Goal: Task Accomplishment & Management: Complete application form

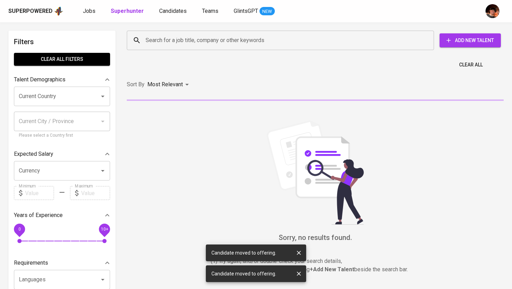
click at [161, 43] on input "Search for a job title, company or other keywords" at bounding box center [282, 40] width 277 height 13
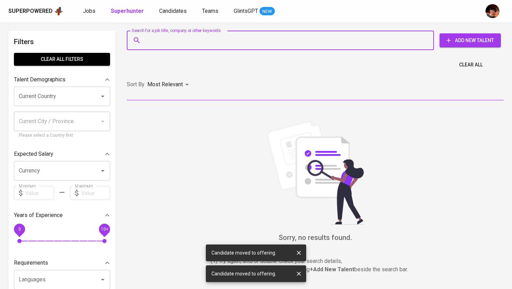
paste input "[EMAIL_ADDRESS][DOMAIN_NAME]"
type input "[EMAIL_ADDRESS][DOMAIN_NAME]"
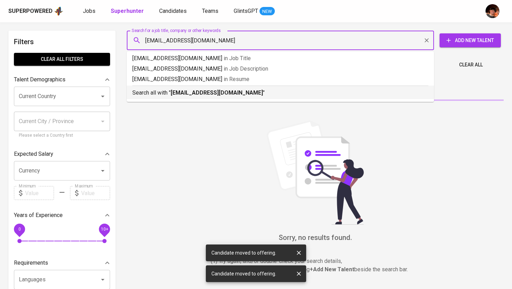
click at [181, 97] on p "Search all with " gabrielraton10@gmail.com "" at bounding box center [280, 93] width 296 height 8
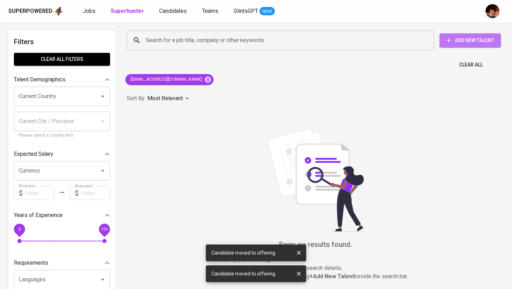
click at [470, 43] on span "Add New Talent" at bounding box center [470, 40] width 50 height 9
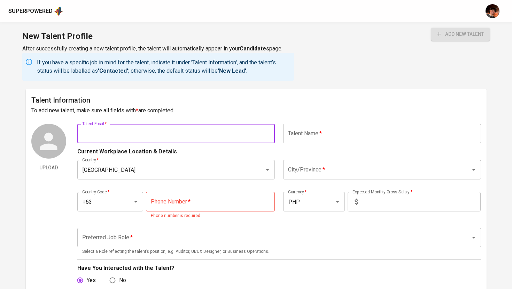
click at [201, 138] on input "text" at bounding box center [176, 134] width 198 height 20
paste input "[EMAIL_ADDRESS][DOMAIN_NAME]"
type input "[EMAIL_ADDRESS][DOMAIN_NAME]"
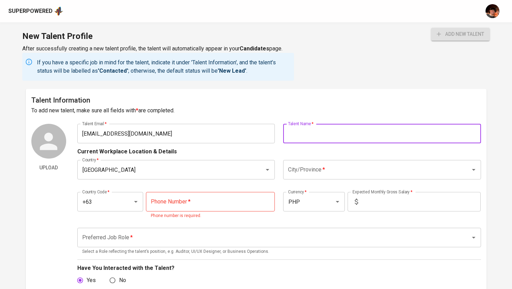
click at [351, 132] on input "text" at bounding box center [382, 134] width 198 height 20
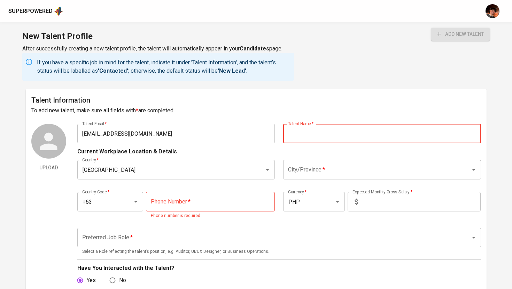
click at [354, 141] on input "text" at bounding box center [382, 134] width 198 height 20
click at [347, 135] on input "text" at bounding box center [382, 134] width 198 height 20
paste input "Gabrirel D. Raton"
type input "Gabrirel D. Raton"
click at [310, 172] on input "City/Province   *" at bounding box center [372, 169] width 172 height 13
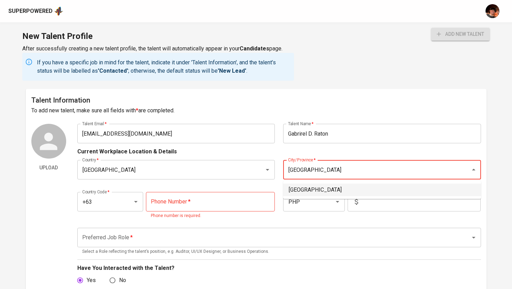
click at [338, 186] on li "[GEOGRAPHIC_DATA]" at bounding box center [382, 190] width 198 height 13
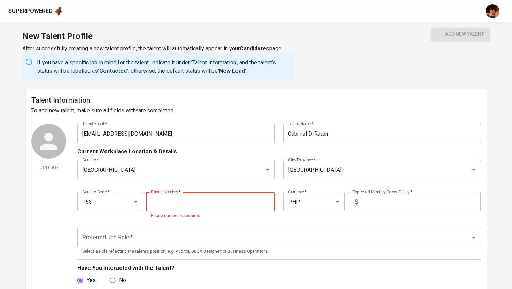
click at [164, 200] on input "tel" at bounding box center [210, 202] width 129 height 20
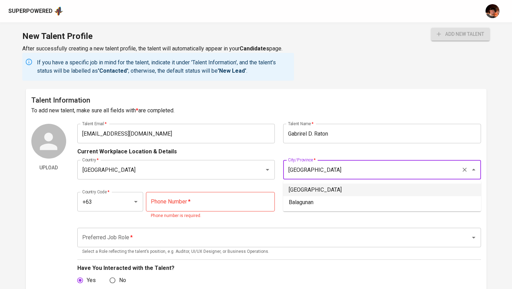
click at [348, 169] on input "[GEOGRAPHIC_DATA]" at bounding box center [372, 169] width 172 height 13
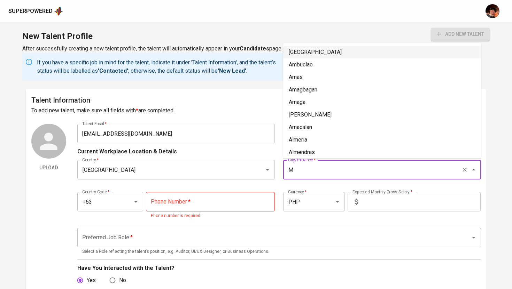
type input "[GEOGRAPHIC_DATA]"
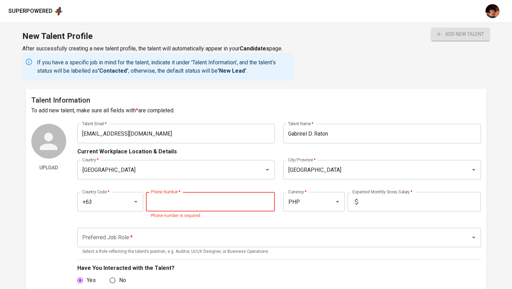
click at [243, 194] on input "tel" at bounding box center [210, 202] width 129 height 20
paste input "938-983-1817"
type input "938-983-1817"
click at [405, 210] on input "text" at bounding box center [421, 202] width 120 height 20
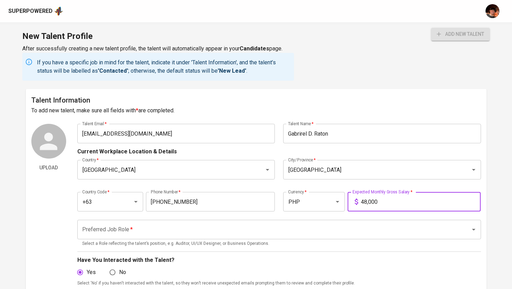
type input "48,000"
click at [389, 228] on input "Preferred Job Role   *" at bounding box center [269, 229] width 378 height 13
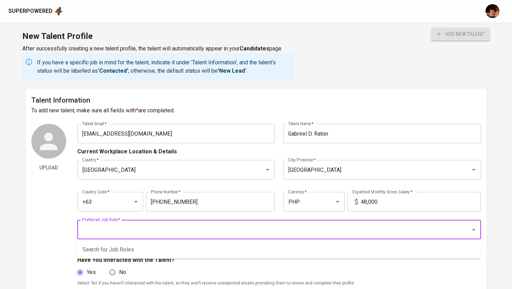
click at [372, 232] on input "Preferred Job Role   *" at bounding box center [269, 229] width 378 height 13
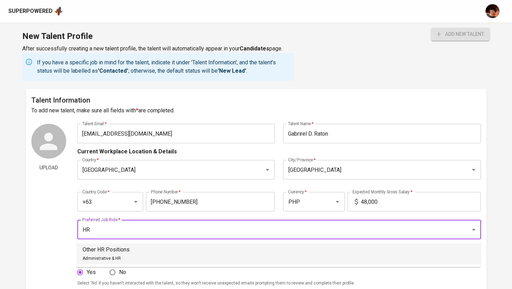
click at [317, 256] on li "Other HR Positions Administrative & HR" at bounding box center [279, 254] width 404 height 21
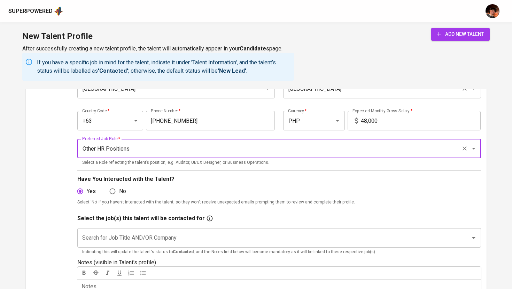
scroll to position [88, 0]
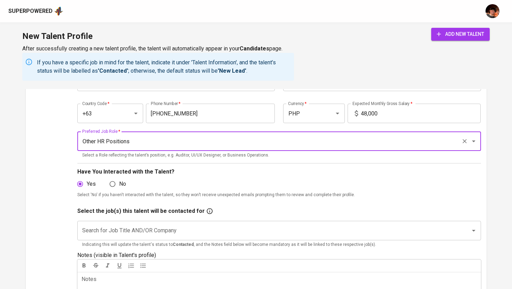
type input "Other HR Positions"
click at [230, 224] on input "Search for Job Title AND/OR Company" at bounding box center [269, 230] width 378 height 13
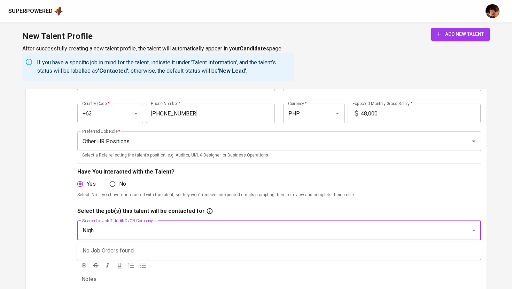
type input "Night"
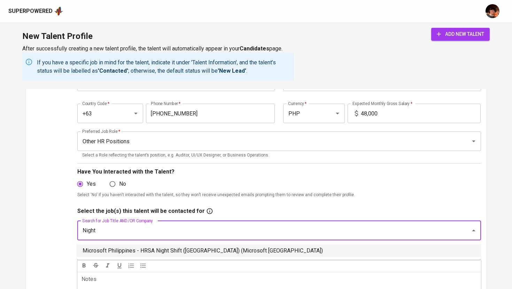
click at [186, 250] on li "Microsoft Philippines - HRSA Night Shift (Mexico) (Microsoft Philippines)" at bounding box center [279, 251] width 404 height 13
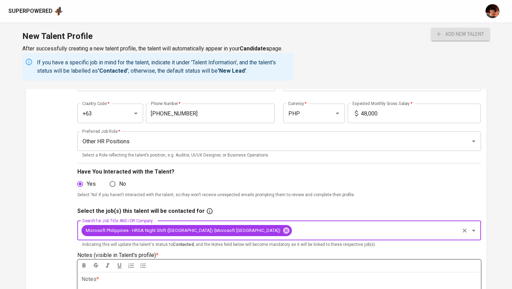
click at [175, 280] on p "Notes * ﻿" at bounding box center [278, 279] width 395 height 8
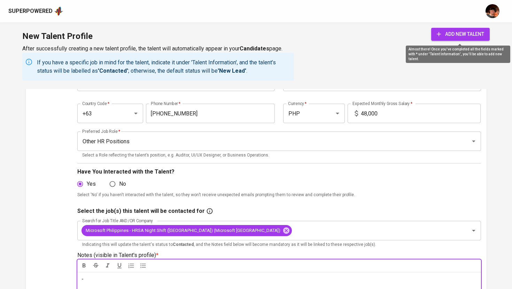
click at [444, 36] on span "add new talent" at bounding box center [460, 34] width 47 height 9
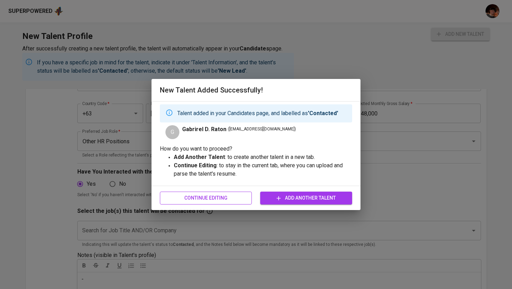
click at [232, 198] on span "Continue Editing" at bounding box center [205, 198] width 81 height 9
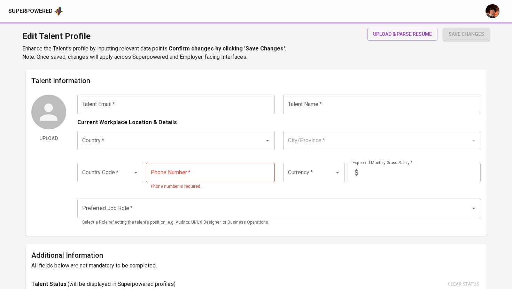
type input "gabrielraton10@gmail.com"
type input "Gabrirel D. Raton"
type input "[GEOGRAPHIC_DATA]"
type input "+63"
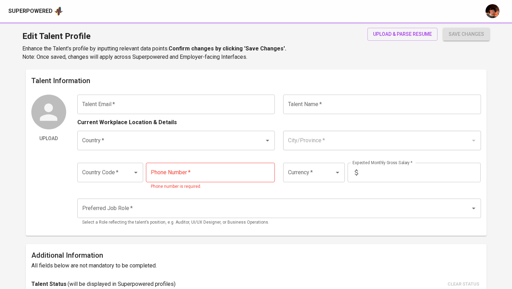
type input "938-983-1817"
type input "PHP"
type input "48,000"
type input "Other HR Positions"
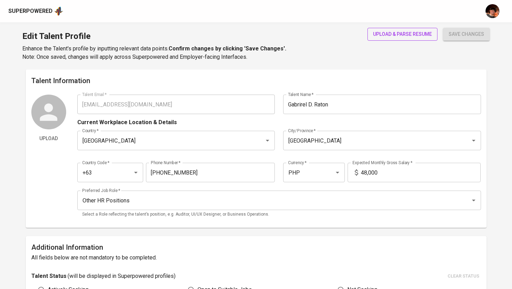
click at [415, 38] on span "upload & parse resume" at bounding box center [402, 34] width 59 height 9
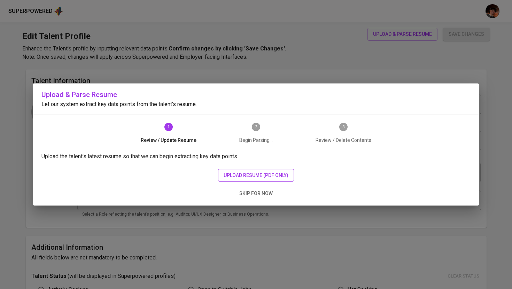
click at [259, 171] on span "upload resume (pdf only)" at bounding box center [256, 175] width 65 height 9
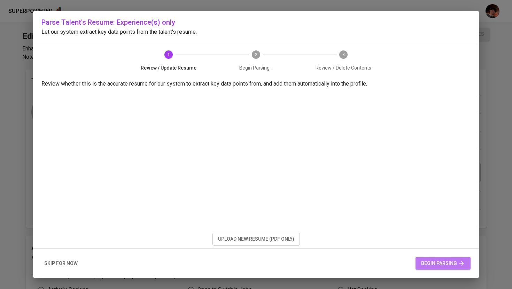
click at [441, 263] on span "begin parsing" at bounding box center [443, 263] width 44 height 9
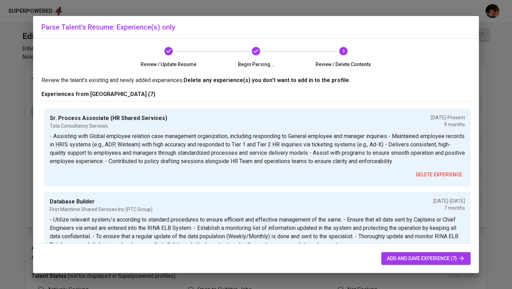
click at [431, 264] on button "add and save experience (7)" at bounding box center [425, 258] width 89 height 13
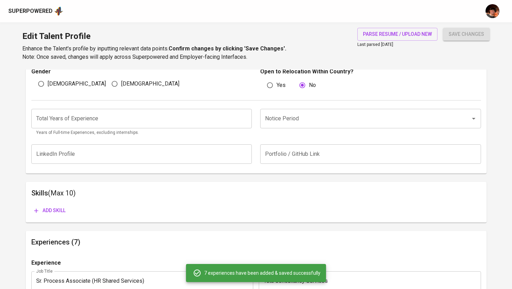
scroll to position [265, 0]
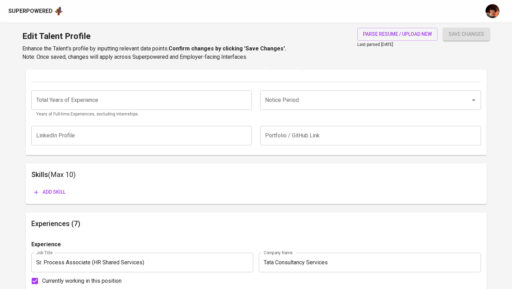
click at [178, 100] on input "number" at bounding box center [141, 101] width 221 height 20
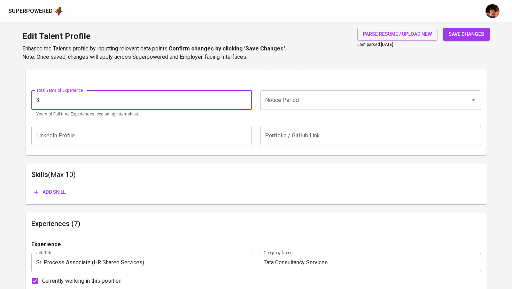
type input "3"
click at [328, 100] on input "Notice Period" at bounding box center [360, 100] width 195 height 13
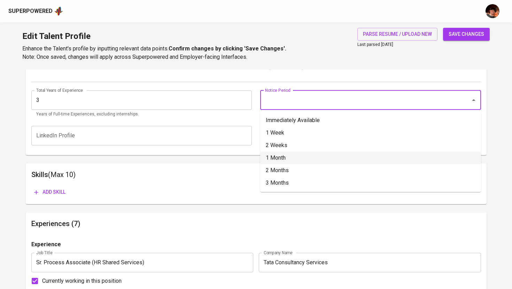
click at [289, 155] on li "1 Month" at bounding box center [370, 158] width 221 height 13
type input "1 Month"
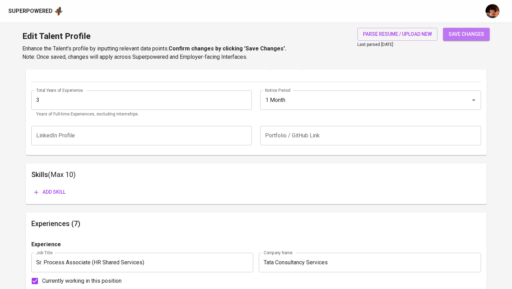
click at [464, 35] on span "save changes" at bounding box center [467, 34] width 36 height 9
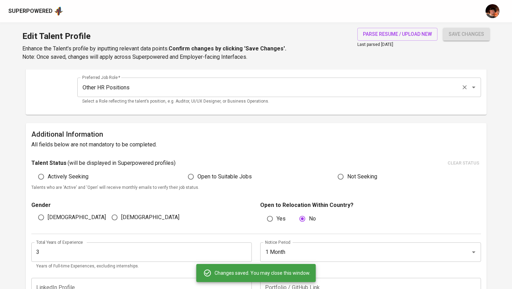
scroll to position [0, 0]
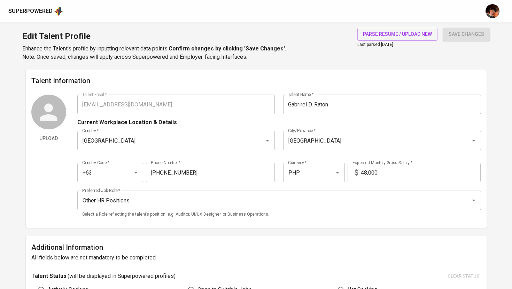
click at [40, 11] on div "Superpowered" at bounding box center [30, 11] width 44 height 8
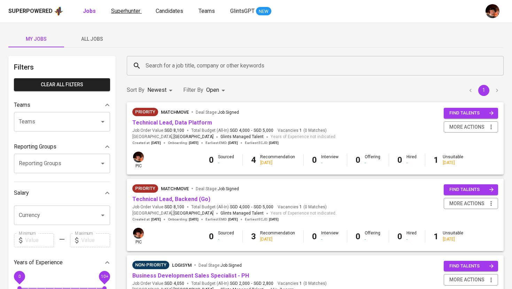
click at [123, 9] on span "Superhunter" at bounding box center [125, 11] width 29 height 7
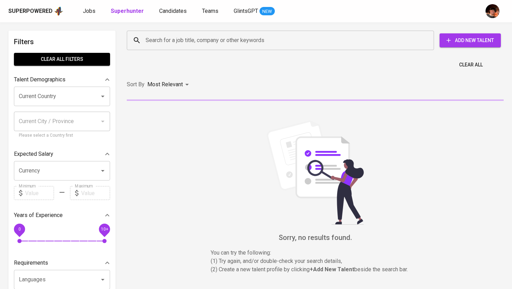
click at [149, 38] on input "Search for a job title, company or other keywords" at bounding box center [282, 40] width 277 height 13
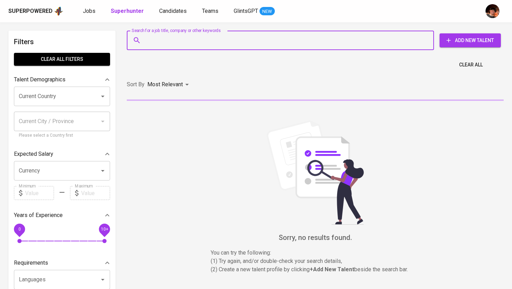
paste input "gabrielraton10@gmail.com"
type input "gabrielraton10@gmail.com"
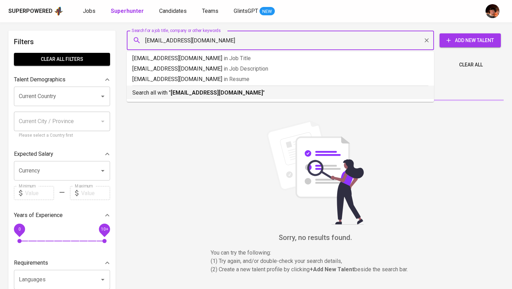
click at [190, 96] on b "gabrielraton10@gmail.com" at bounding box center [217, 92] width 92 height 7
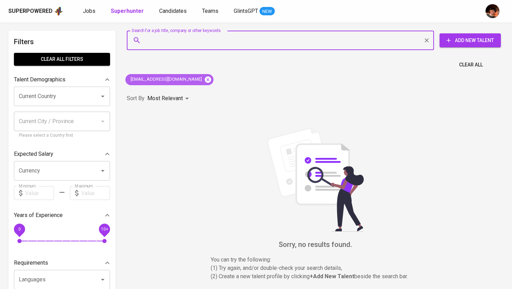
click at [204, 79] on icon at bounding box center [208, 80] width 8 height 8
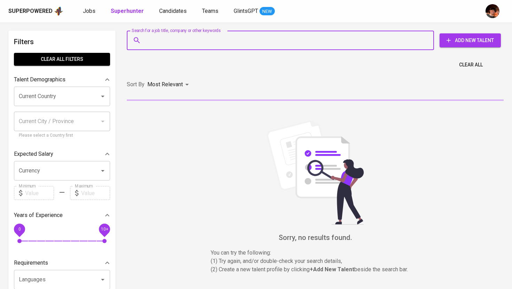
click at [185, 39] on input "Search for a job title, company or other keywords" at bounding box center [282, 40] width 277 height 13
paste input "gabrielraton10@gmail.com"
type input "gabrielraton10@gmail.com"
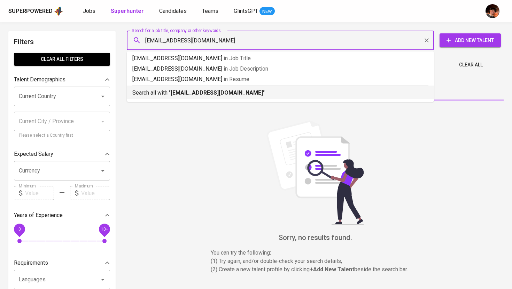
click at [201, 94] on b "gabrielraton10@gmail.com" at bounding box center [217, 92] width 92 height 7
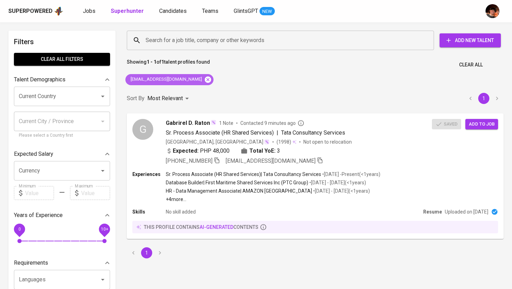
click at [205, 81] on icon at bounding box center [208, 79] width 6 height 6
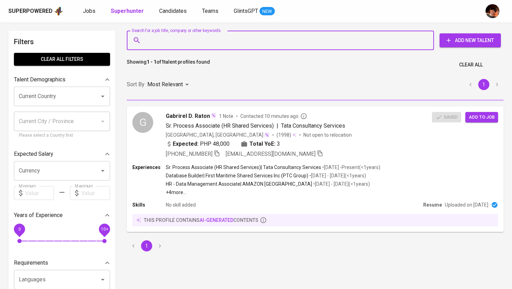
click at [168, 44] on input "Search for a job title, company or other keywords" at bounding box center [282, 40] width 277 height 13
paste input "https://superpowered.glints.com/pipeline/f9dfdd27-8849-4426-b6bf-f091b5f2c6db"
type input "https://superpowered.glints.com/pipeline/f9dfdd27-8849-4426-b6bf-f091b5f2c6db"
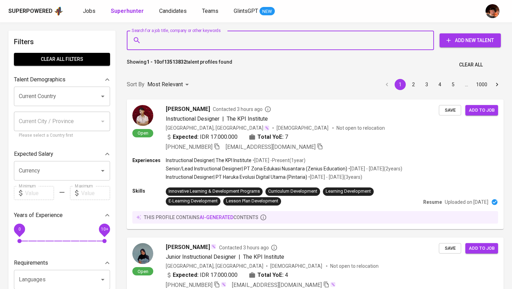
click at [190, 48] on div "Search for a job title, company or other keywords" at bounding box center [280, 41] width 307 height 20
paste input "D daaaweeen@gmail.com"
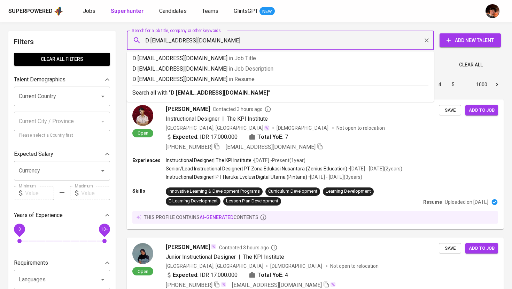
drag, startPoint x: 151, startPoint y: 41, endPoint x: 120, endPoint y: 41, distance: 30.6
type input "daaaweeen@gmail.com"
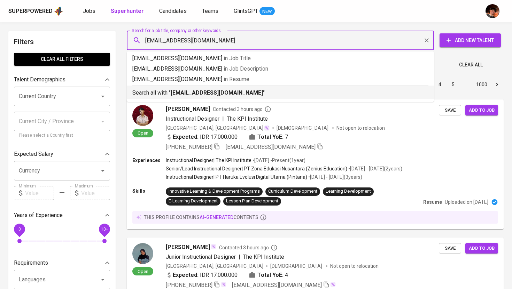
click at [285, 96] on p "Search all with " daaaweeen@gmail.com "" at bounding box center [280, 93] width 296 height 8
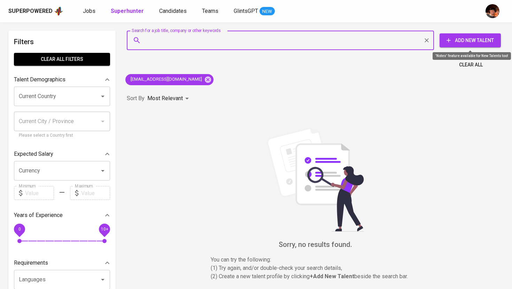
click at [474, 42] on span "Add New Talent" at bounding box center [470, 40] width 50 height 9
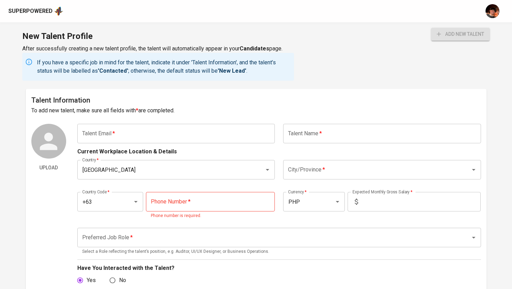
click at [228, 137] on input "text" at bounding box center [176, 134] width 198 height 20
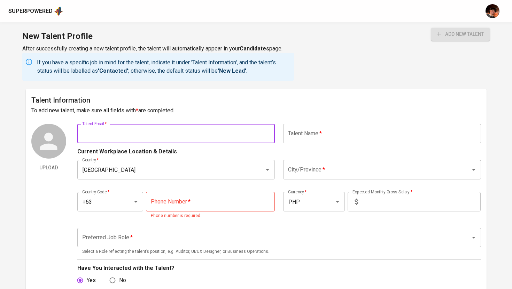
paste input "d daaaweeen@gmail.com"
click at [87, 133] on input "d daaaweeen@gmail.com" at bounding box center [176, 134] width 198 height 20
type input "daaaweeen@gmail.com"
click at [315, 130] on input "text" at bounding box center [382, 134] width 198 height 20
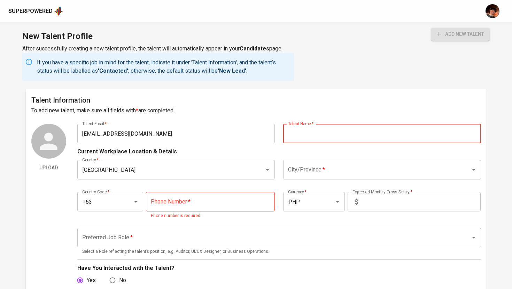
click at [322, 139] on input "text" at bounding box center [382, 134] width 198 height 20
paste input "Michael Darwin A. Laurel"
type input "Michael Darwin A. Laurel"
click at [215, 169] on input "[GEOGRAPHIC_DATA]" at bounding box center [166, 169] width 172 height 13
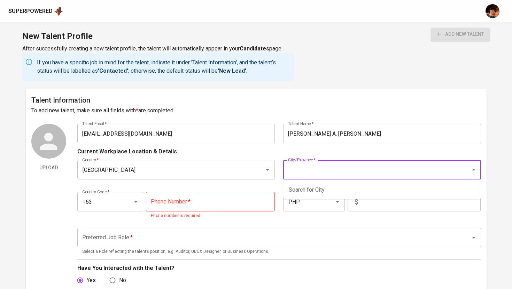
click at [339, 168] on input "City/Province   *" at bounding box center [372, 169] width 172 height 13
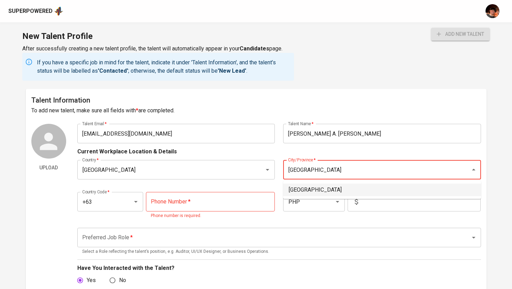
click at [333, 189] on li "Quezon City" at bounding box center [382, 190] width 198 height 13
type input "Quezon City"
click at [235, 195] on input "tel" at bounding box center [210, 202] width 129 height 20
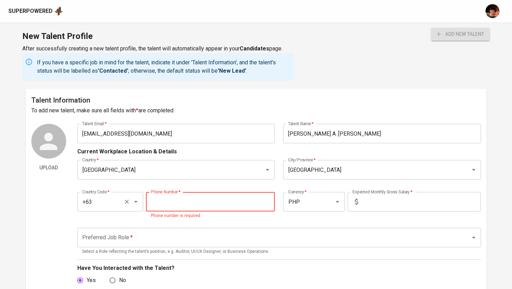
paste input "917-167-4512"
type input "917-167-4512"
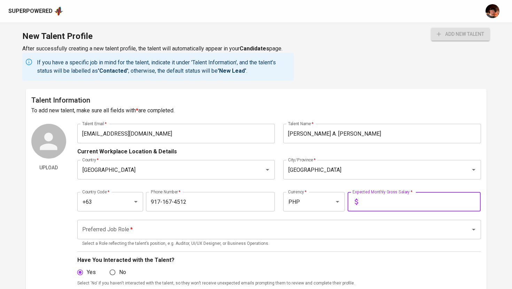
click at [374, 204] on input "text" at bounding box center [421, 202] width 120 height 20
type input "48,000"
click at [317, 228] on input "Preferred Job Role   *" at bounding box center [269, 229] width 378 height 13
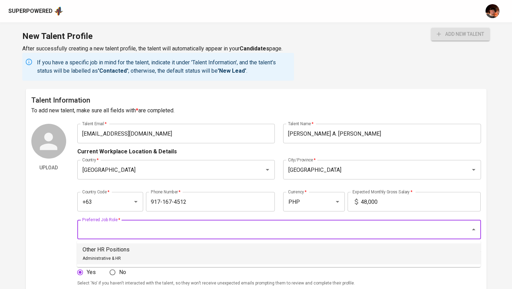
click at [196, 247] on li "Other HR Positions Administrative & HR" at bounding box center [279, 254] width 404 height 21
type input "Other HR Positions"
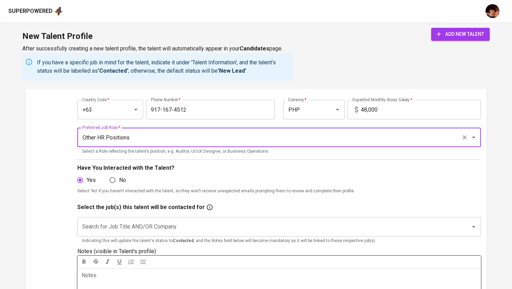
scroll to position [115, 0]
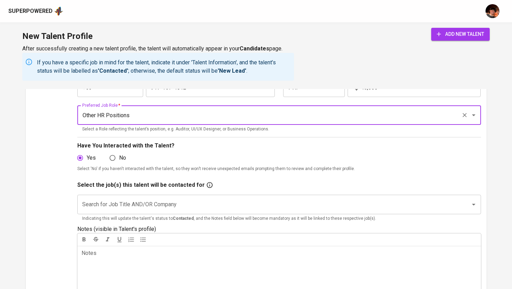
click at [194, 204] on input "Search for Job Title AND/OR Company" at bounding box center [269, 204] width 378 height 13
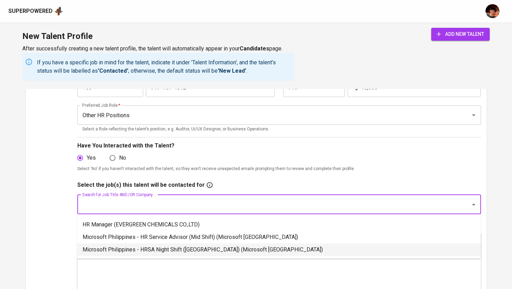
click at [208, 250] on li "Microsoft Philippines - HRSA Night Shift (Mexico) (Microsoft Philippines)" at bounding box center [279, 250] width 404 height 13
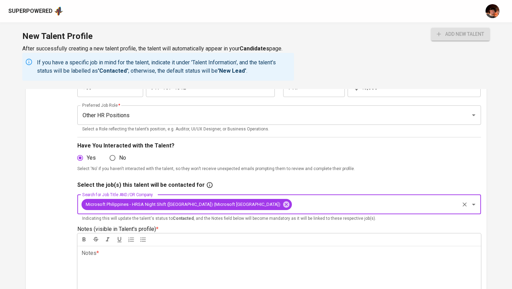
click at [203, 264] on div "Notes * ﻿" at bounding box center [279, 271] width 404 height 50
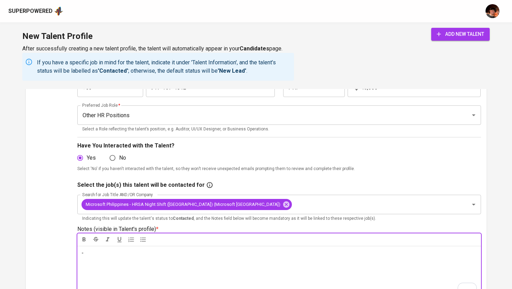
click at [451, 33] on span "add new talent" at bounding box center [460, 34] width 47 height 9
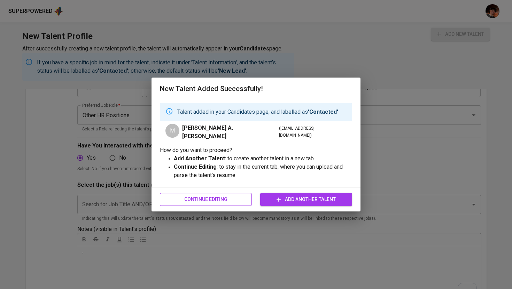
click at [223, 195] on span "Continue Editing" at bounding box center [205, 199] width 81 height 9
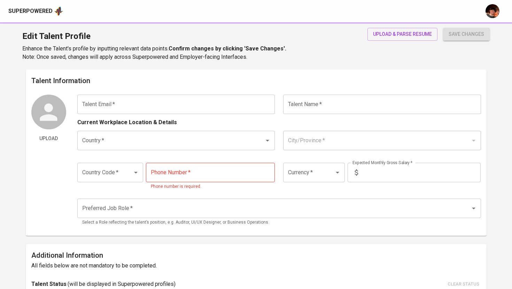
type input "daaaweeen@gmail.com"
type input "Michael Darwin A. Laurel"
type input "[GEOGRAPHIC_DATA]"
type input "Quezon City"
type input "+63"
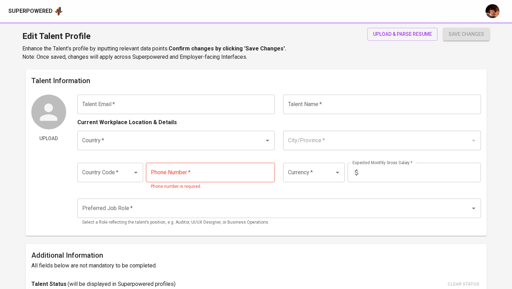
type input "917-167-4512"
type input "PHP"
type input "48,000"
type input "Other HR Positions"
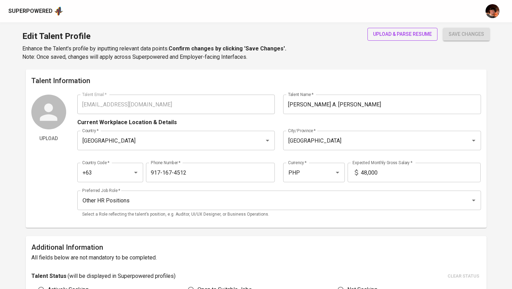
click at [406, 34] on span "upload & parse resume" at bounding box center [402, 34] width 59 height 9
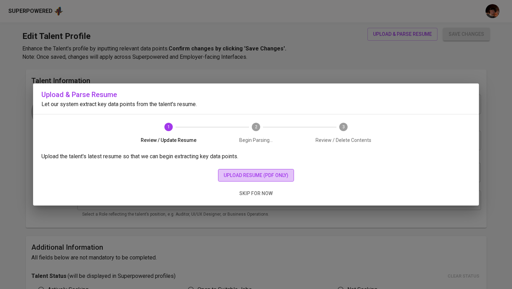
click at [271, 173] on span "upload resume (pdf only)" at bounding box center [256, 175] width 65 height 9
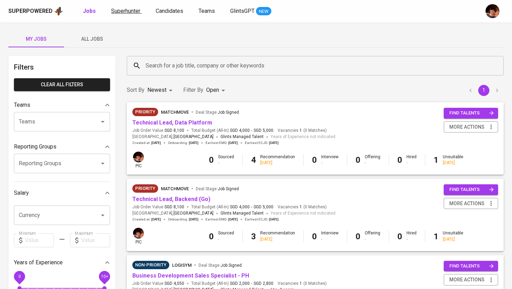
click at [123, 11] on span "Superhunter" at bounding box center [125, 11] width 29 height 7
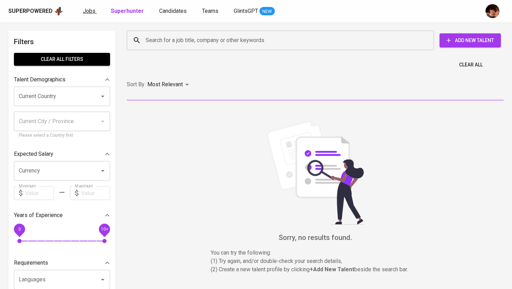
click at [83, 13] on span "Jobs" at bounding box center [89, 11] width 13 height 7
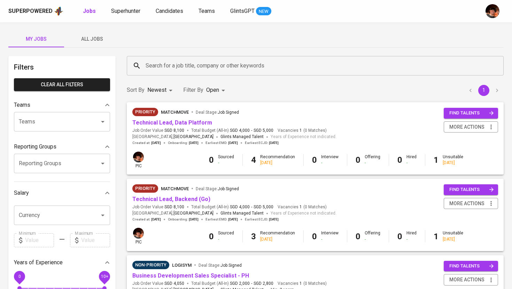
click at [87, 40] on span "All Jobs" at bounding box center [91, 39] width 47 height 9
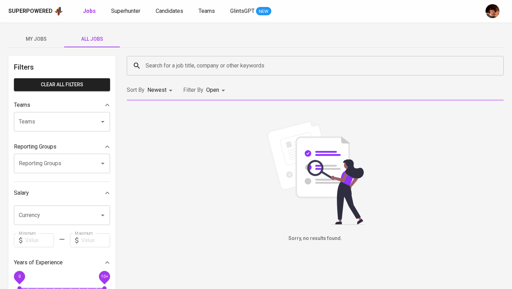
click at [183, 64] on input "Search for a job title, company or other keywords" at bounding box center [317, 65] width 346 height 13
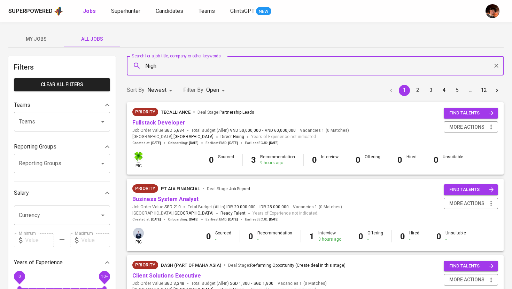
type input "Night"
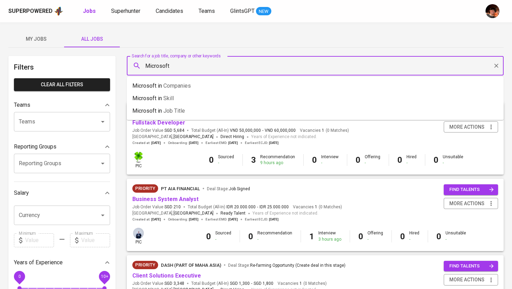
type input "Microsoft"
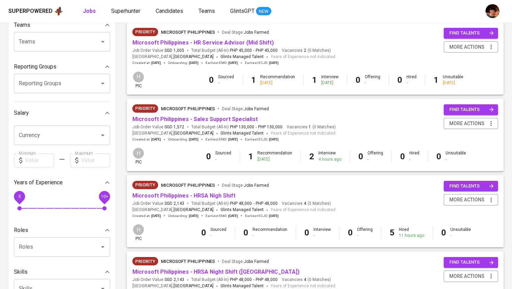
scroll to position [82, 0]
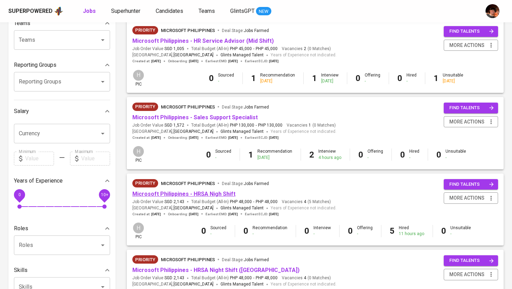
click at [219, 193] on link "Microsoft Philippines - HRSA Nigh Shift" at bounding box center [183, 194] width 103 height 7
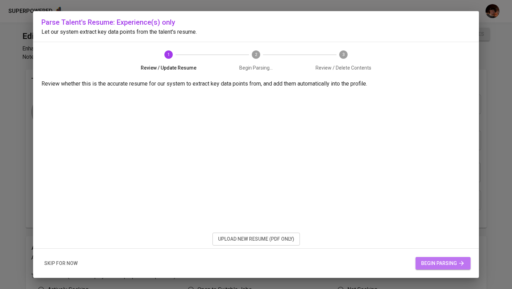
click at [438, 266] on span "begin parsing" at bounding box center [443, 263] width 44 height 9
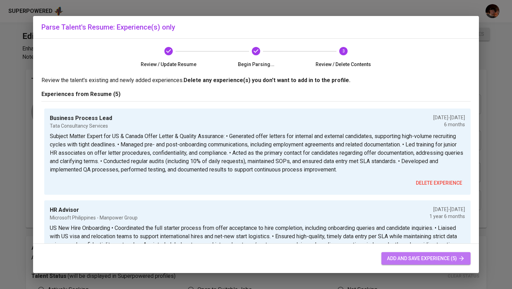
click at [419, 259] on span "add and save experience (5)" at bounding box center [426, 259] width 78 height 9
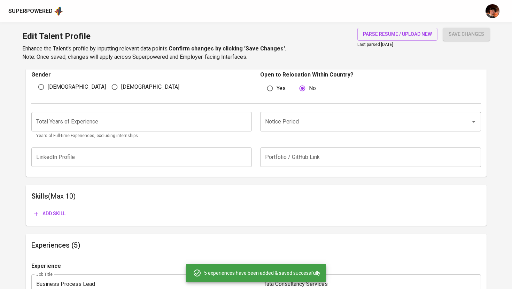
scroll to position [243, 0]
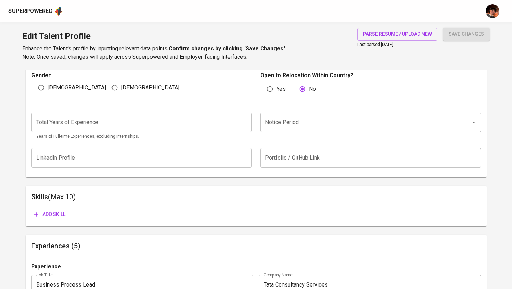
click at [208, 122] on input "number" at bounding box center [141, 123] width 221 height 20
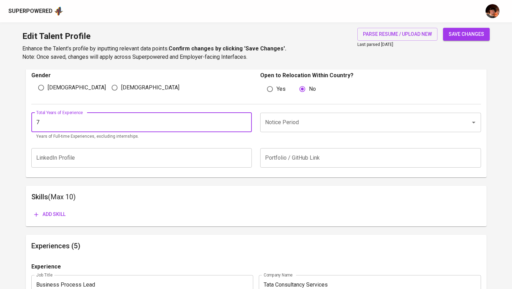
type input "7"
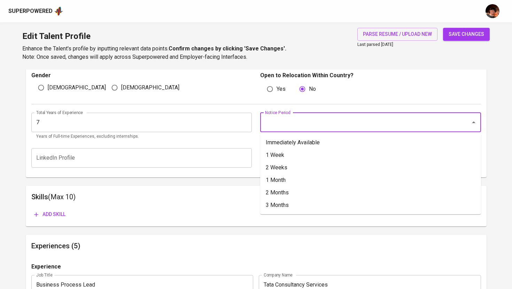
click at [328, 123] on input "Notice Period" at bounding box center [360, 122] width 195 height 13
click at [316, 146] on li "Immediately Available" at bounding box center [370, 143] width 221 height 13
type input "Immediately Available"
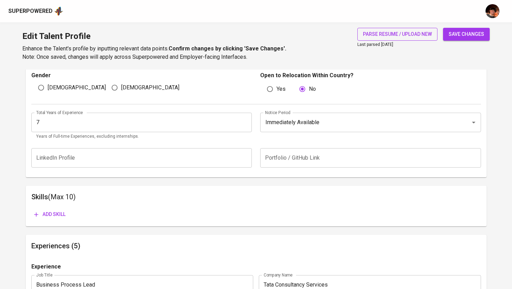
click at [402, 37] on span "parse resume / upload new" at bounding box center [397, 34] width 69 height 9
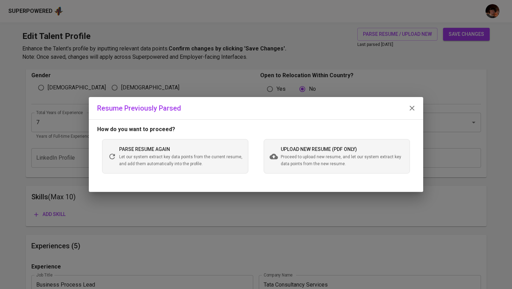
click at [412, 107] on icon "button" at bounding box center [412, 108] width 8 height 8
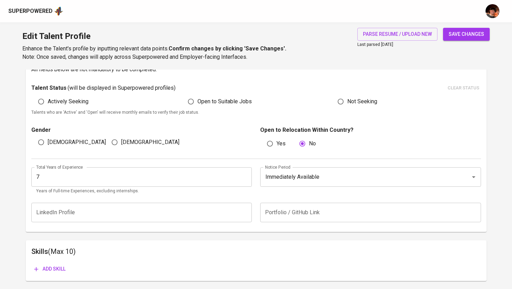
scroll to position [178, 0]
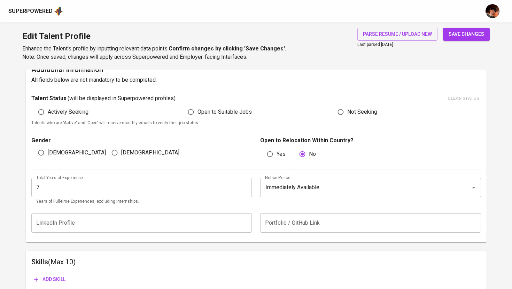
click at [455, 37] on span "save changes" at bounding box center [467, 34] width 36 height 9
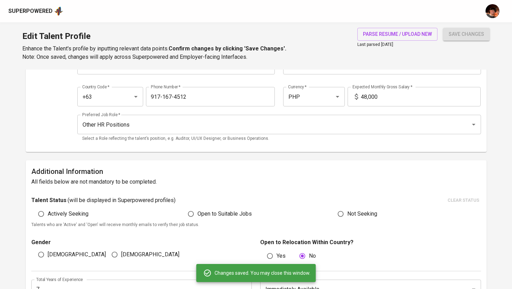
scroll to position [0, 0]
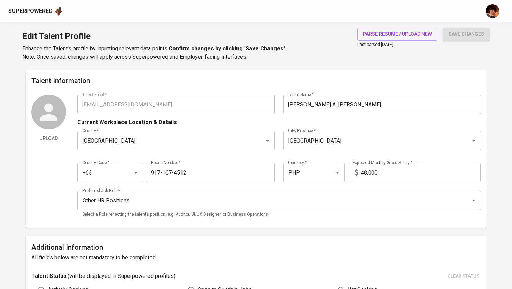
click at [29, 6] on div "Superpowered" at bounding box center [35, 11] width 55 height 10
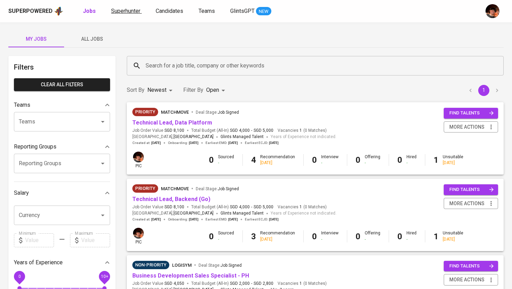
click at [119, 13] on span "Superhunter" at bounding box center [125, 11] width 29 height 7
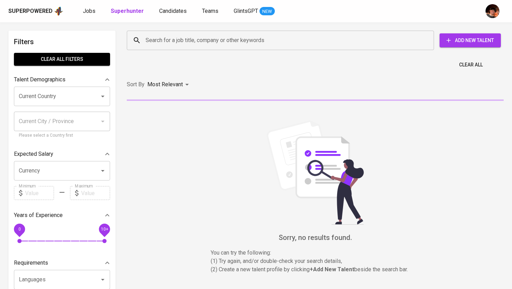
click at [173, 44] on input "Search for a job title, company or other keywords" at bounding box center [282, 40] width 277 height 13
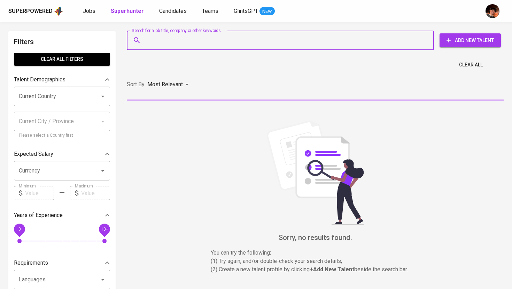
paste input "aaaweeen@gmail.com"
type input "aaaweeen@gmail.com"
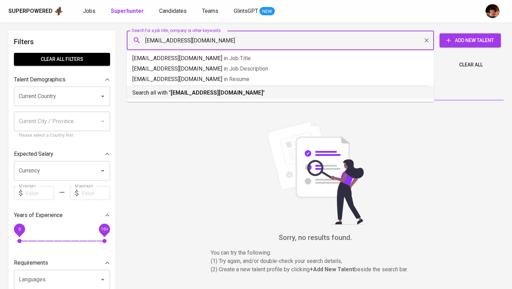
click at [181, 94] on b "aaaweeen@gmail.com" at bounding box center [217, 92] width 92 height 7
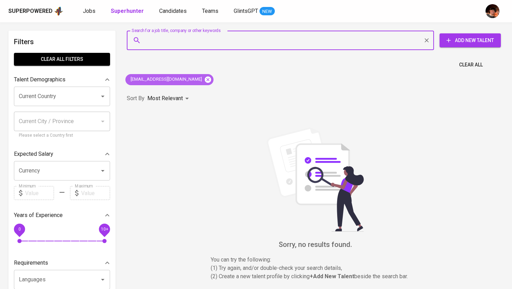
click at [205, 78] on icon at bounding box center [208, 79] width 6 height 6
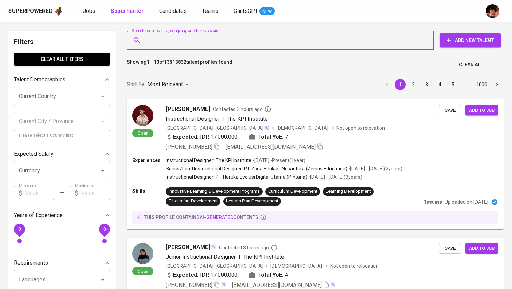
click at [187, 36] on input "Search for a job title, company or other keywords" at bounding box center [282, 40] width 277 height 13
paste input "aaaweeen@gmail.com"
type input "aaaweeen@gmail.com"
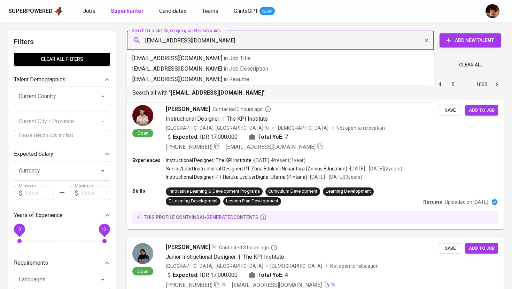
click at [189, 87] on div "Search all with " aaaweeen@gmail.com "" at bounding box center [280, 91] width 296 height 11
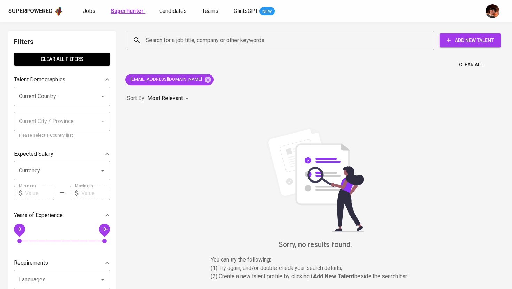
click at [130, 11] on b "Superhunter" at bounding box center [127, 11] width 33 height 7
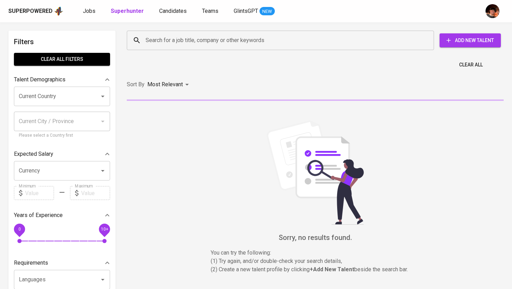
click at [161, 39] on input "Search for a job title, company or other keywords" at bounding box center [282, 40] width 277 height 13
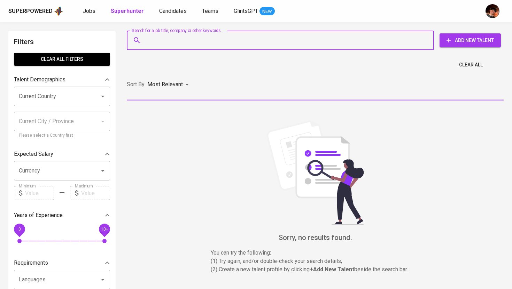
paste input "aaaweeen@gmail.com"
type input "aaaweeen@gmail.com"
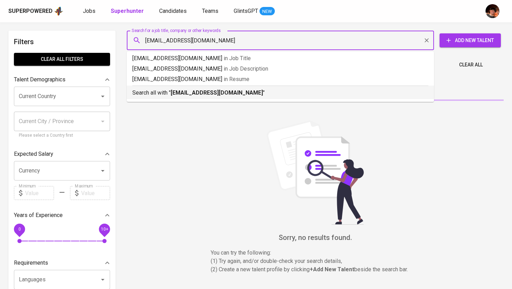
click at [165, 90] on p "Search all with " aaaweeen@gmail.com "" at bounding box center [280, 93] width 296 height 8
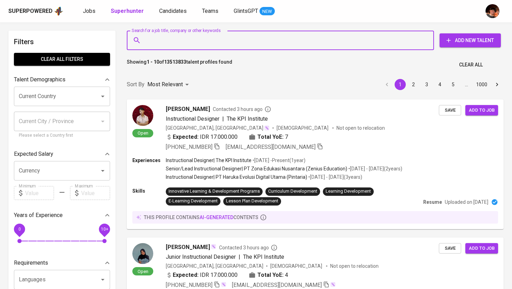
click at [195, 44] on input "Search for a job title, company or other keywords" at bounding box center [282, 40] width 277 height 13
paste input "aaaweeen@gmail.com"
type input "aaaweeen@gmail.com"
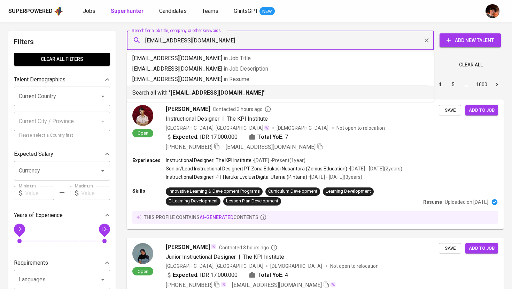
click at [200, 94] on b "aaaweeen@gmail.com" at bounding box center [217, 92] width 92 height 7
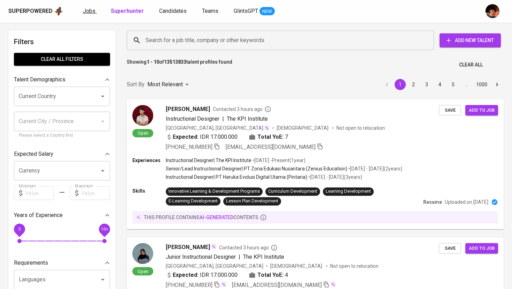
click at [89, 9] on span "Jobs" at bounding box center [89, 11] width 13 height 7
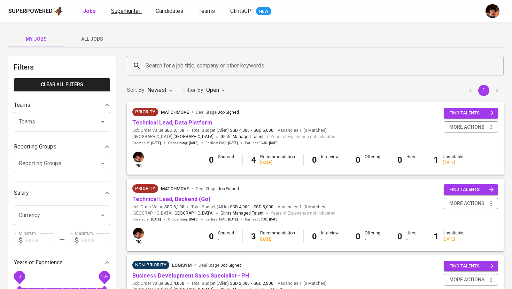
click at [132, 14] on span "Superhunter" at bounding box center [125, 11] width 29 height 7
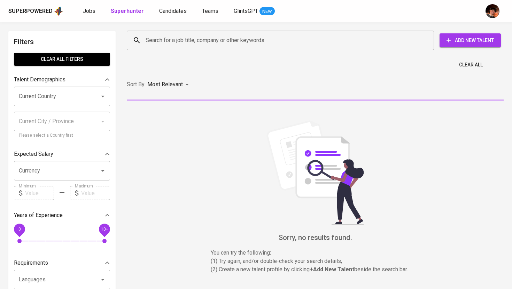
click at [170, 33] on div "Search for a job title, company or other keywords" at bounding box center [280, 41] width 307 height 20
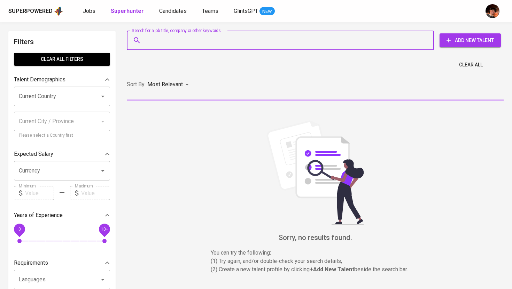
paste input "aaaweeen@gmail.com"
type input "aaaweeen@gmail.com"
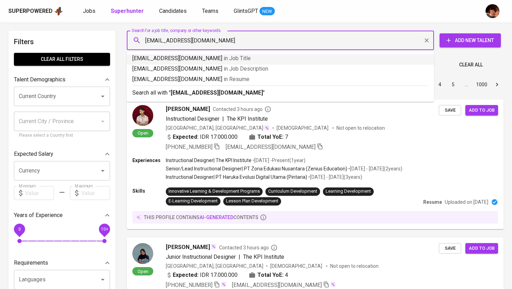
click at [146, 42] on input "aaaweeen@gmail.com" at bounding box center [282, 40] width 277 height 13
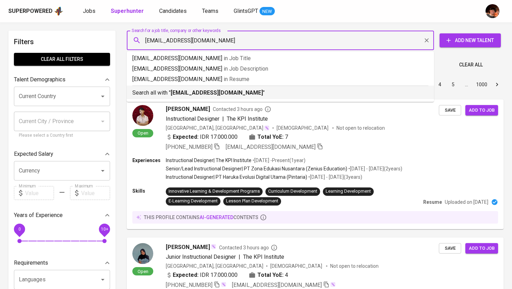
click at [191, 90] on b "aaaweeen@gmail.com" at bounding box center [217, 92] width 92 height 7
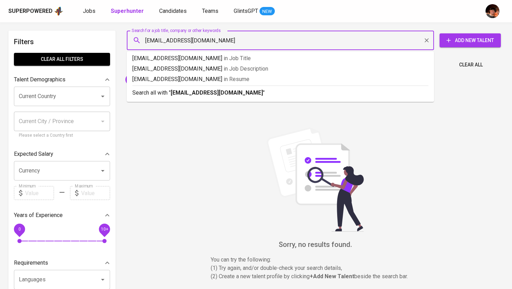
click at [146, 40] on input "aaaweeen@gmail.com" at bounding box center [282, 40] width 277 height 13
type input "daaaweeen@gmail.com"
click at [186, 94] on b "daaaweeen@gmail.com" at bounding box center [217, 92] width 92 height 7
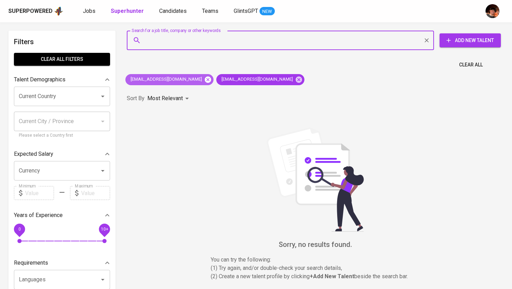
click at [205, 78] on icon at bounding box center [208, 79] width 6 height 6
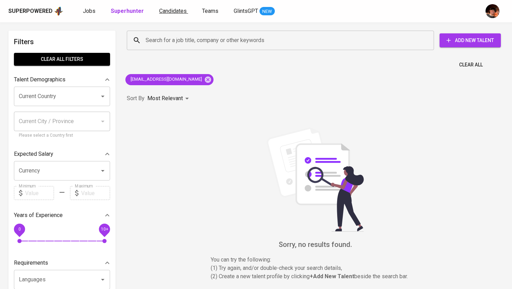
click at [171, 15] on link "Candidates" at bounding box center [173, 11] width 29 height 9
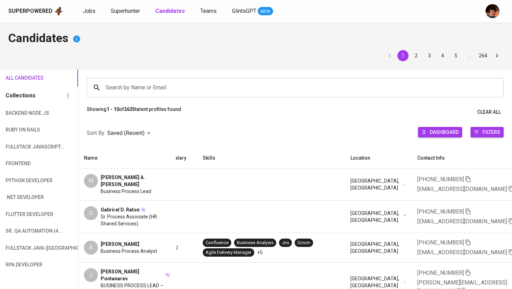
scroll to position [0, 229]
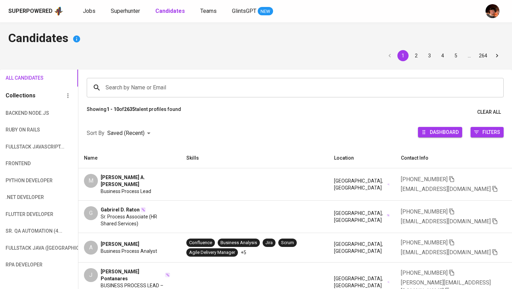
click at [492, 188] on icon "button" at bounding box center [495, 189] width 6 height 6
click at [123, 9] on span "Superhunter" at bounding box center [125, 11] width 29 height 7
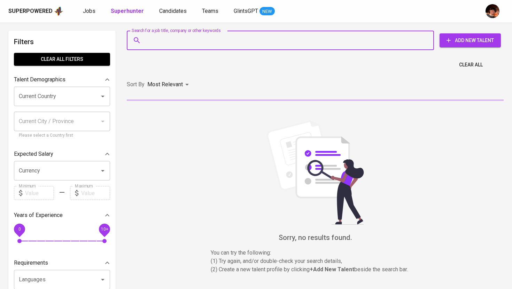
click at [160, 43] on input "Search for a job title, company or other keywords" at bounding box center [282, 40] width 277 height 13
paste input "daaaweeen@gmail.com"
type input "daaaweeen@gmail.com"
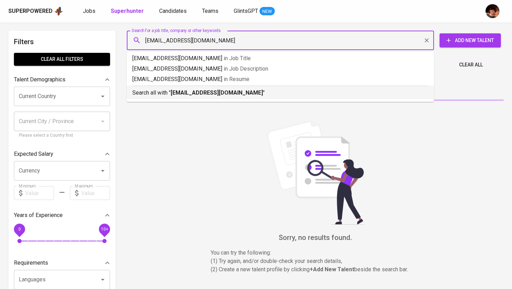
click at [178, 89] on p "Search all with " daaaweeen@gmail.com "" at bounding box center [280, 93] width 296 height 8
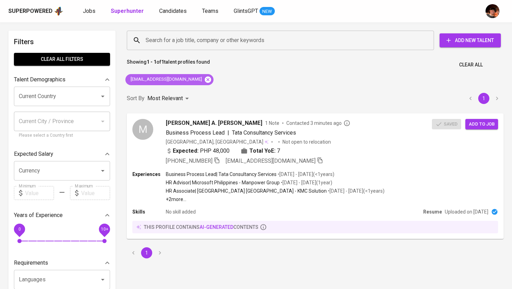
click at [205, 78] on icon at bounding box center [208, 79] width 6 height 6
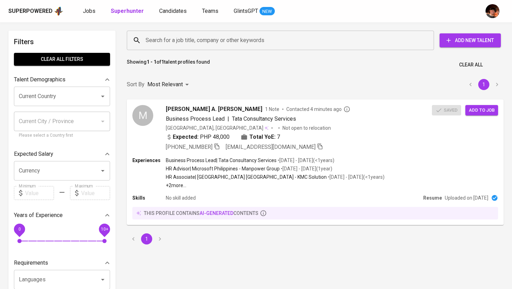
click at [176, 41] on input "Search for a job title, company or other keywords" at bounding box center [282, 40] width 277 height 13
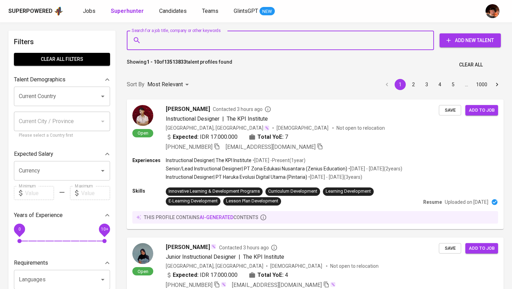
paste input "jeruelmahomoc@gmail.com"
type input "jeruelmahomoc@gmail.com"
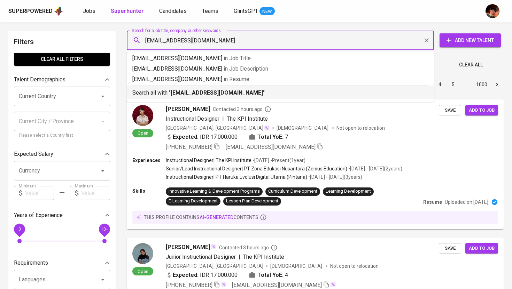
click at [176, 87] on div "Search all with " jeruelmahomoc@gmail.com "" at bounding box center [280, 91] width 296 height 11
click at [181, 91] on div "Sort By Most Relevant MOST_RELEVANT 1 2 3 4 5 … 1000" at bounding box center [315, 84] width 385 height 21
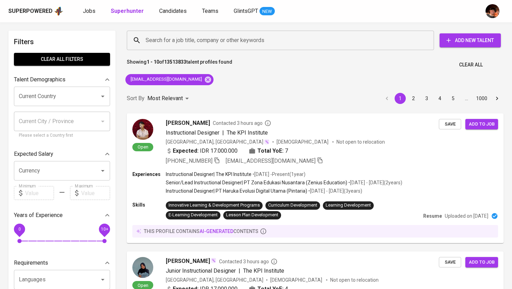
click at [233, 92] on div "Sort By Most Relevant MOST_RELEVANT 1 2 3 4 5 … 1000" at bounding box center [315, 98] width 385 height 21
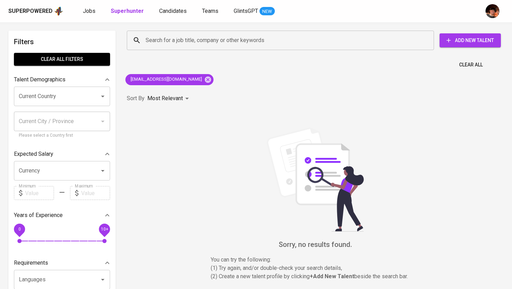
click at [448, 44] on span "Add New Talent" at bounding box center [470, 40] width 50 height 9
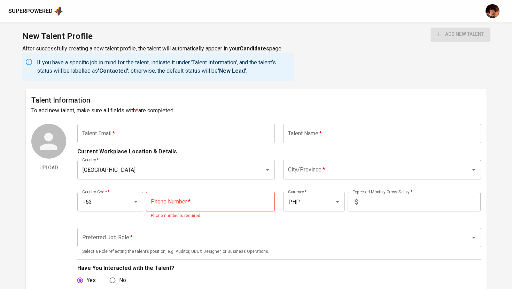
click at [231, 127] on input "text" at bounding box center [176, 134] width 198 height 20
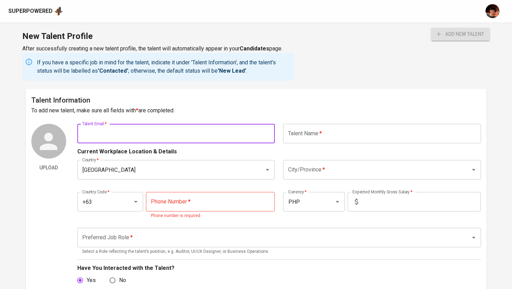
paste input "[EMAIL_ADDRESS][DOMAIN_NAME]"
type input "[EMAIL_ADDRESS][DOMAIN_NAME]"
click at [294, 142] on input "text" at bounding box center [382, 134] width 198 height 20
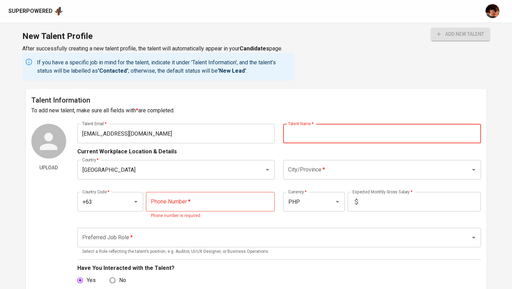
click at [387, 126] on input "text" at bounding box center [382, 134] width 198 height 20
paste input "Jeruel Lhoid Mahomoc"
type input "Jeruel Lhoid Mahomoc"
click at [325, 173] on input "City/Province   *" at bounding box center [372, 169] width 172 height 13
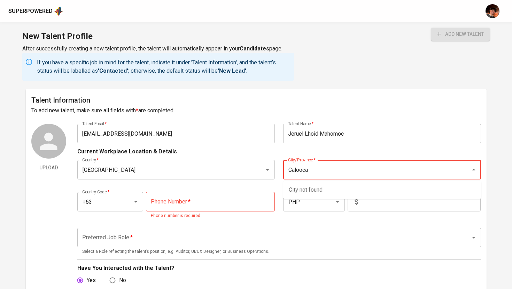
type input "Caloocan"
click at [329, 196] on li "[GEOGRAPHIC_DATA]" at bounding box center [382, 190] width 198 height 13
type input "[GEOGRAPHIC_DATA]"
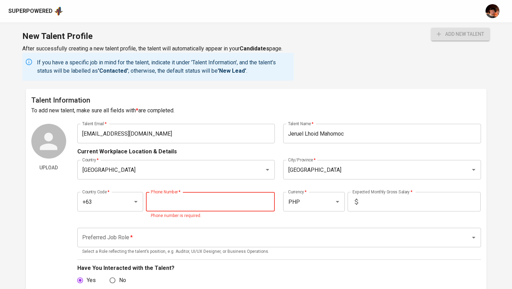
click at [182, 205] on input "tel" at bounding box center [210, 202] width 129 height 20
paste input "976-170-7972"
type input "976-170-7972"
click at [373, 206] on input "text" at bounding box center [421, 202] width 120 height 20
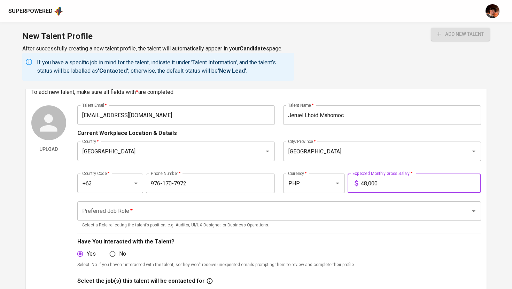
scroll to position [20, 0]
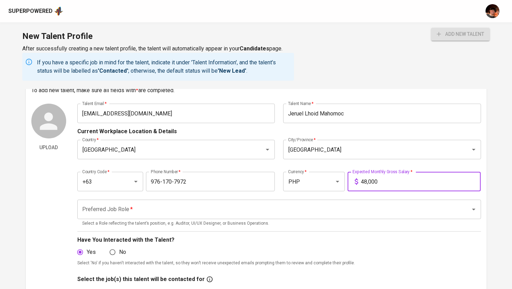
type input "48,000"
click at [244, 208] on input "Preferred Job Role   *" at bounding box center [269, 209] width 378 height 13
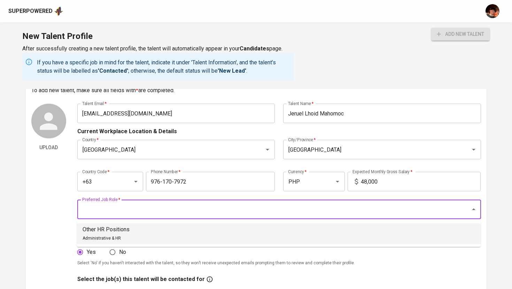
click at [185, 228] on li "Other HR Positions Administrative & HR" at bounding box center [279, 234] width 404 height 21
type input "Other HR Positions"
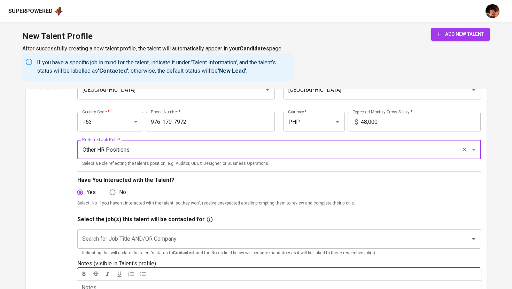
scroll to position [95, 0]
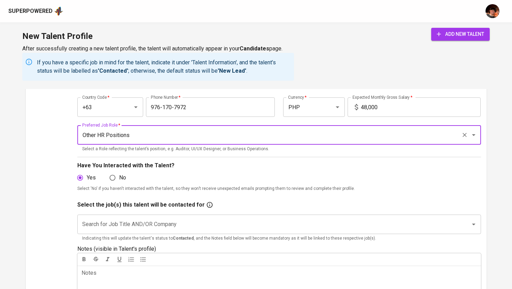
click at [177, 227] on input "Search for Job Title AND/OR Company" at bounding box center [269, 224] width 378 height 13
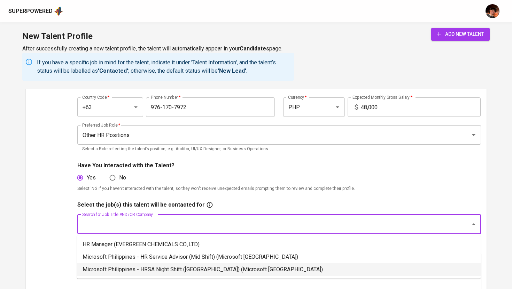
click at [212, 266] on li "Microsoft Philippines - HRSA Night Shift (Mexico) (Microsoft Philippines)" at bounding box center [279, 270] width 404 height 13
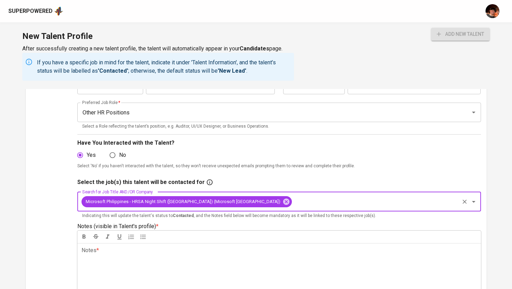
scroll to position [139, 0]
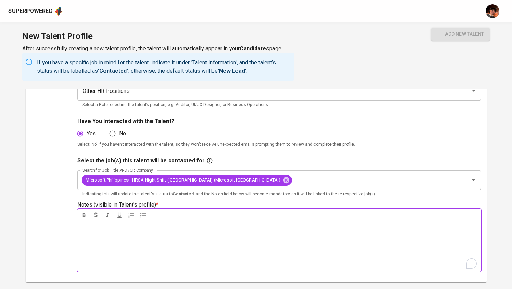
click at [216, 244] on div "Notes * ﻿" at bounding box center [279, 247] width 404 height 50
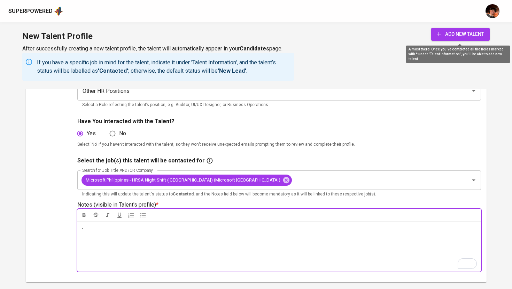
click at [453, 31] on span "add new talent" at bounding box center [460, 34] width 47 height 9
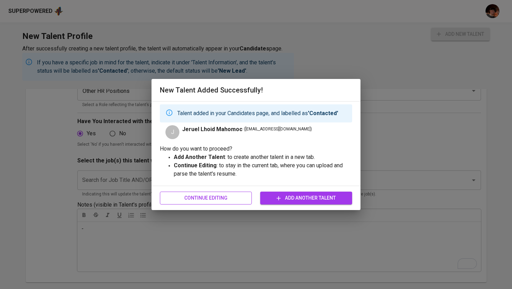
click at [225, 198] on span "Continue Editing" at bounding box center [205, 198] width 81 height 9
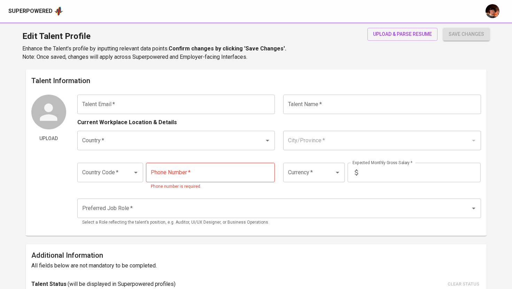
type input "jeruelmahomoc@gmail.com"
type input "Jeruel Lhoid Mahomoc"
type input "[GEOGRAPHIC_DATA]"
type input "+63"
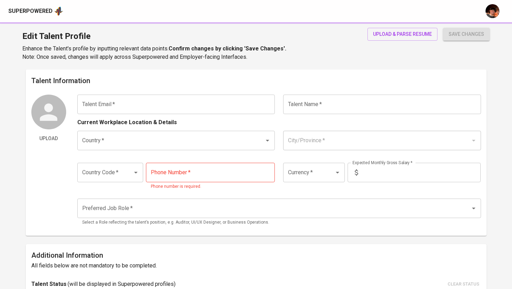
type input "976-170-7972"
type input "PHP"
type input "48,000"
type input "Other HR Positions"
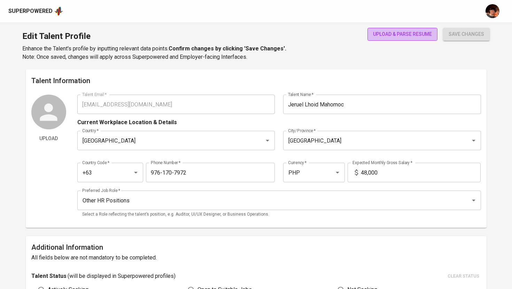
click at [398, 37] on span "upload & parse resume" at bounding box center [402, 34] width 59 height 9
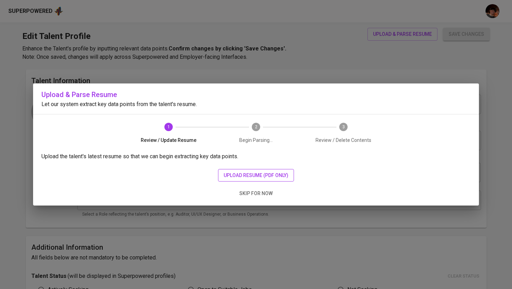
click at [239, 176] on span "upload resume (pdf only)" at bounding box center [256, 175] width 65 height 9
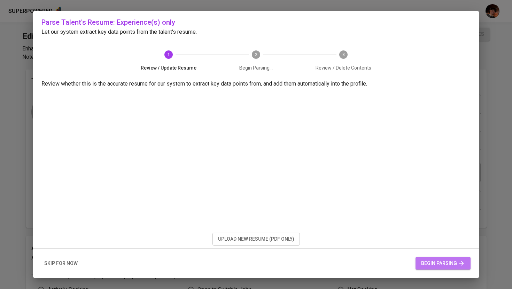
click at [436, 267] on span "begin parsing" at bounding box center [443, 263] width 44 height 9
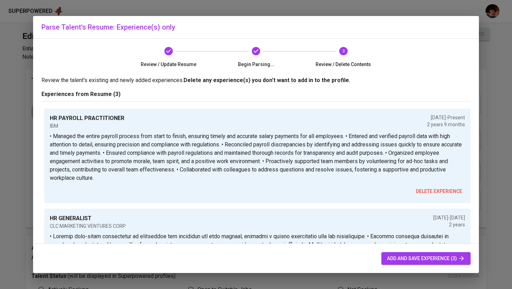
click at [405, 263] on span "add and save experience (3)" at bounding box center [426, 259] width 78 height 9
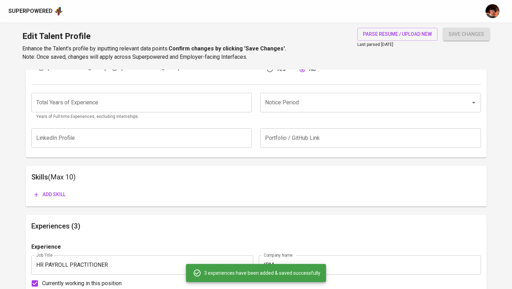
scroll to position [265, 0]
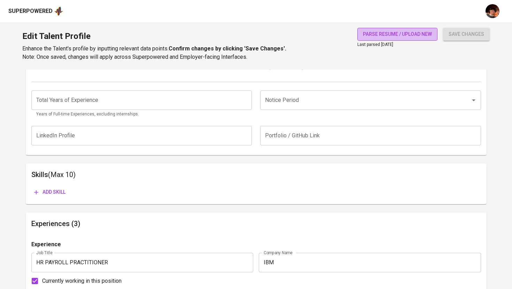
click at [386, 32] on span "parse resume / upload new" at bounding box center [397, 34] width 69 height 9
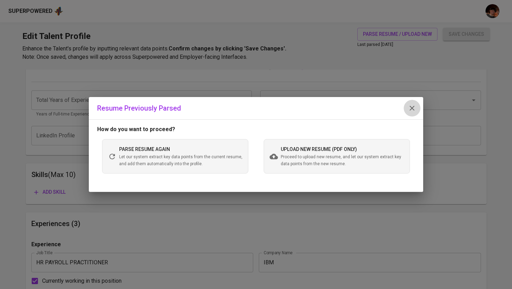
click at [418, 105] on button "button" at bounding box center [412, 108] width 17 height 17
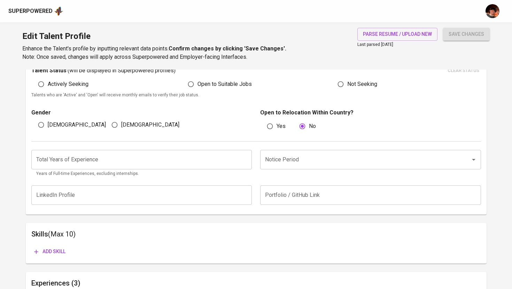
scroll to position [207, 0]
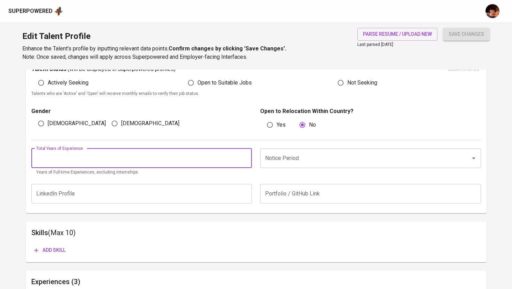
click at [145, 159] on input "number" at bounding box center [141, 159] width 221 height 20
type input "5"
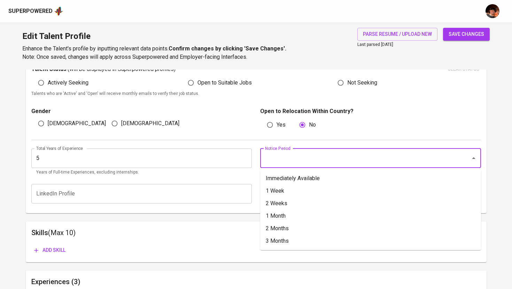
click at [304, 152] on input "Notice Period" at bounding box center [360, 158] width 195 height 13
click at [293, 229] on li "2 Months" at bounding box center [370, 229] width 221 height 13
type input "2 Months"
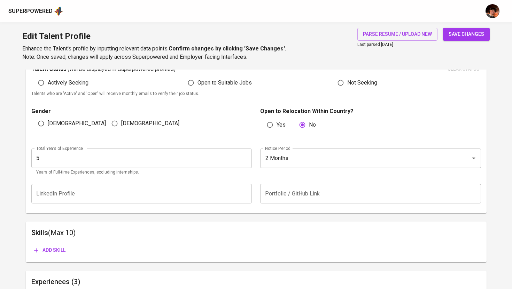
click at [456, 33] on span "save changes" at bounding box center [467, 34] width 36 height 9
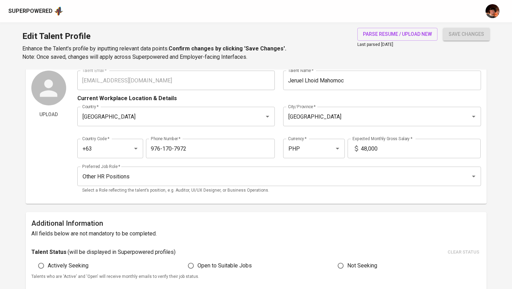
scroll to position [0, 0]
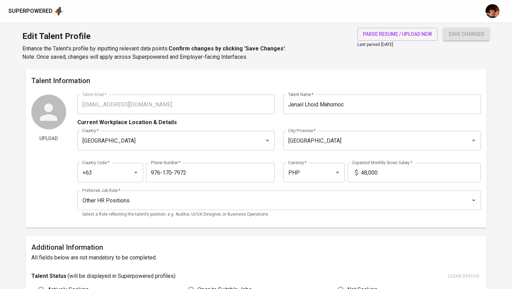
click at [44, 14] on div "Superpowered" at bounding box center [30, 11] width 44 height 8
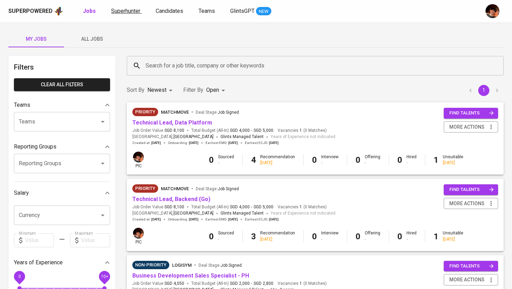
click at [122, 13] on span "Superhunter" at bounding box center [125, 11] width 29 height 7
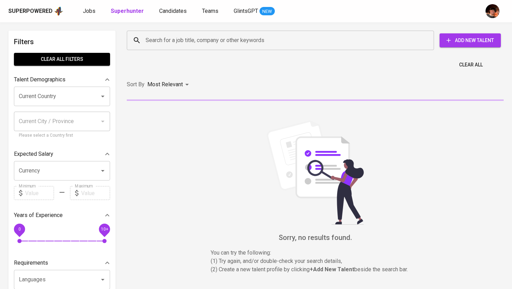
click at [173, 41] on input "Search for a job title, company or other keywords" at bounding box center [282, 40] width 277 height 13
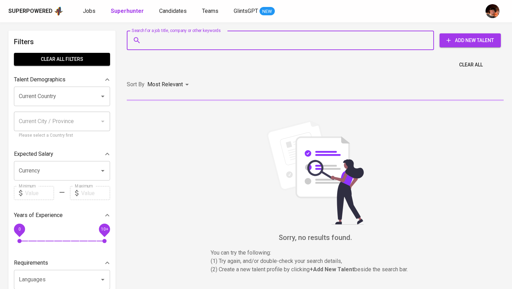
paste input "jeruelmahomoc@gmail.com"
type input "jeruelmahomoc@gmail.com"
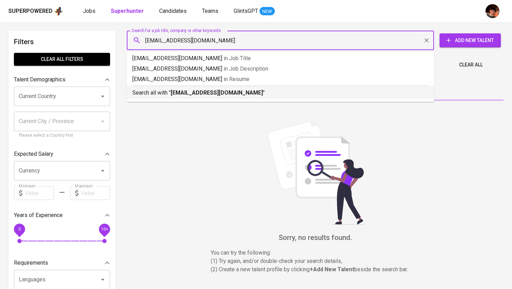
click at [192, 99] on ul "jeruelmahomoc@gmail.com in Job Title jeruelmahomoc@gmail.com in Job Description…" at bounding box center [280, 77] width 307 height 50
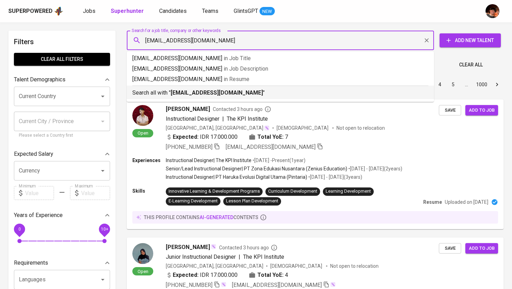
click at [198, 96] on p "Search all with " jeruelmahomoc@gmail.com "" at bounding box center [280, 93] width 296 height 8
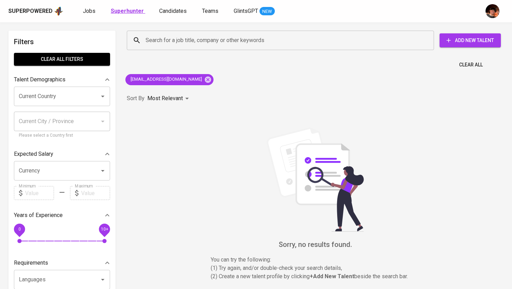
click at [129, 14] on b "Superhunter" at bounding box center [127, 11] width 33 height 7
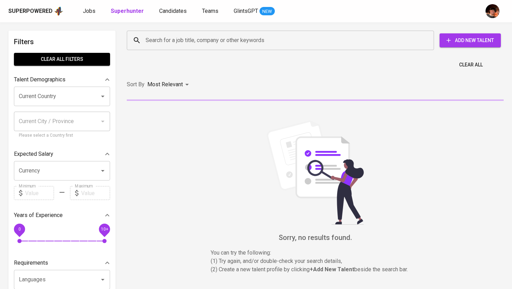
click at [163, 45] on input "Search for a job title, company or other keywords" at bounding box center [282, 40] width 277 height 13
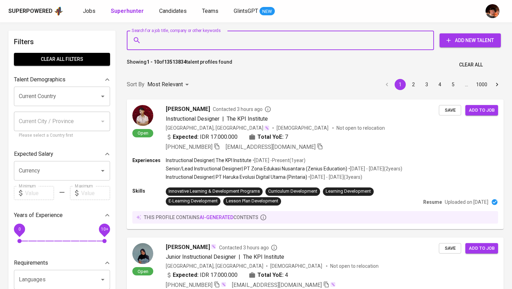
paste input "jeruelmahomoc@gmail.com"
type input "jeruelmahomoc@gmail.com"
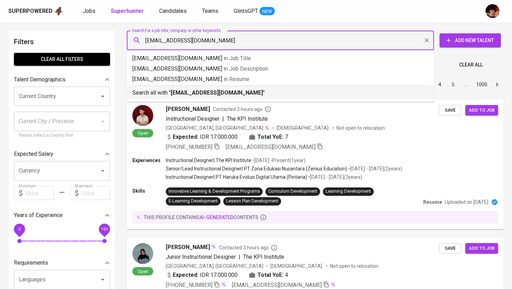
click at [176, 92] on b "jeruelmahomoc@gmail.com" at bounding box center [217, 92] width 92 height 7
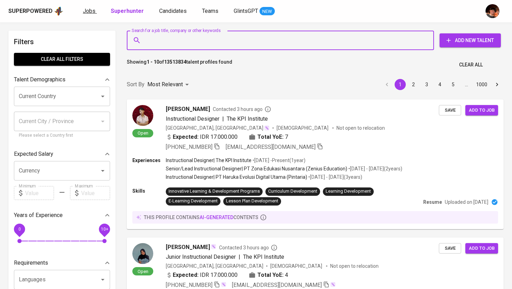
click at [88, 12] on span "Jobs" at bounding box center [89, 11] width 13 height 7
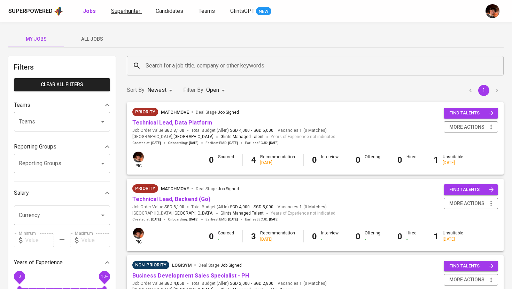
click at [122, 13] on span "Superhunter" at bounding box center [125, 11] width 29 height 7
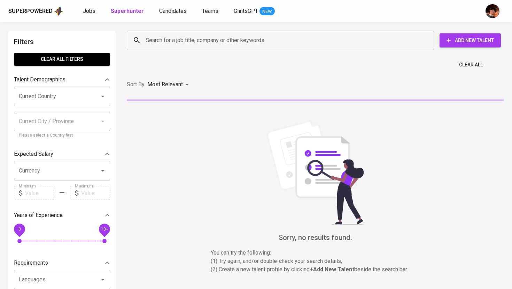
click at [169, 38] on input "Search for a job title, company or other keywords" at bounding box center [282, 40] width 277 height 13
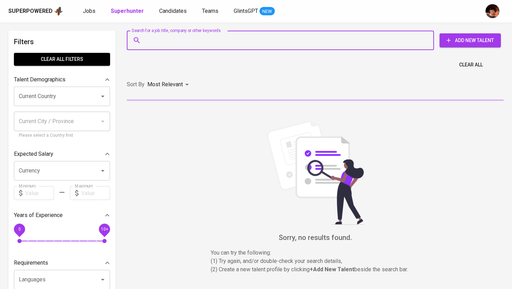
paste input "jeruelmahomoc@gmail.com"
type input "jeruelmahomoc@gmail.com"
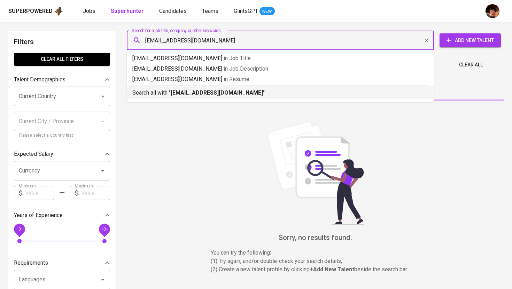
click at [184, 87] on div "Search all with " jeruelmahomoc@gmail.com "" at bounding box center [280, 91] width 296 height 11
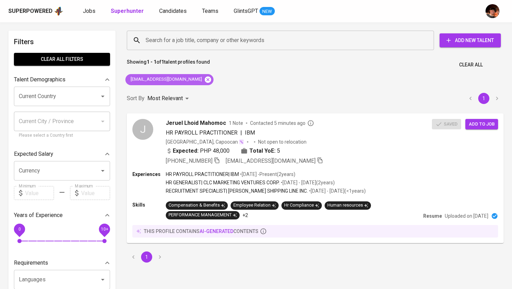
click at [205, 78] on icon at bounding box center [208, 79] width 6 height 6
click at [182, 37] on input "Search for a job title, company or other keywords" at bounding box center [282, 40] width 277 height 13
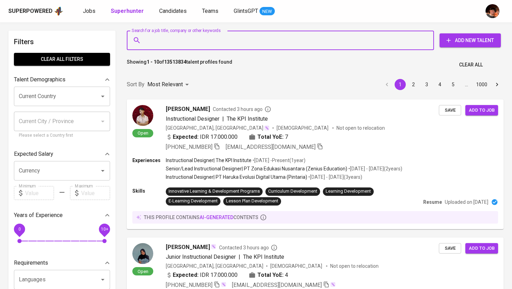
paste input "tininductivo@gmail.com"
type input "tininductivo@gmail.com"
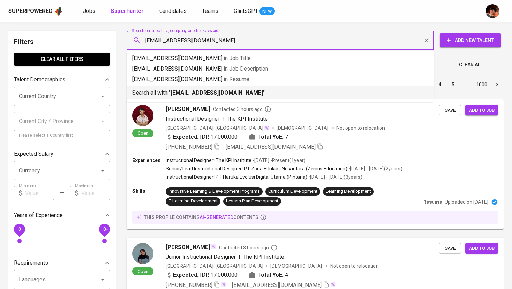
click at [206, 96] on p "Search all with " tininductivo@gmail.com "" at bounding box center [280, 93] width 296 height 8
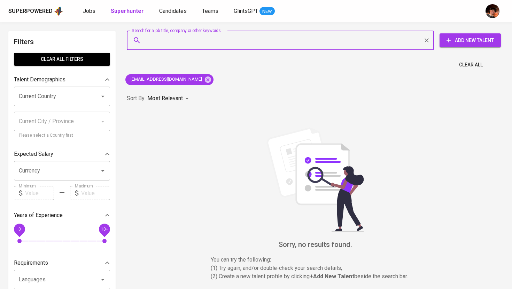
click at [468, 44] on span "Add New Talent" at bounding box center [470, 40] width 50 height 9
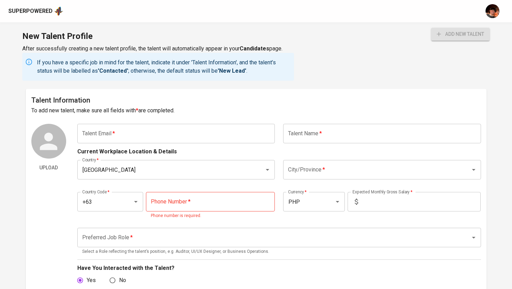
click at [221, 135] on input "text" at bounding box center [176, 134] width 198 height 20
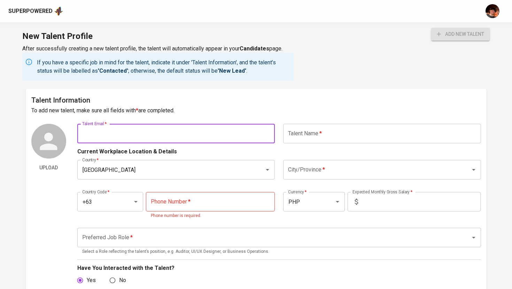
paste input "[EMAIL_ADDRESS][DOMAIN_NAME]"
type input "[EMAIL_ADDRESS][DOMAIN_NAME]"
click at [299, 132] on input "text" at bounding box center [382, 134] width 198 height 20
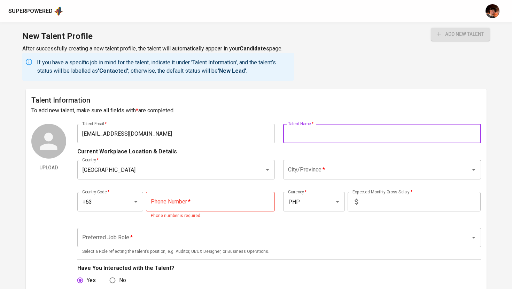
paste input "[PERSON_NAME] [PERSON_NAME]"
type input "[PERSON_NAME] [PERSON_NAME]"
click at [322, 170] on input "City/Province   *" at bounding box center [372, 169] width 172 height 13
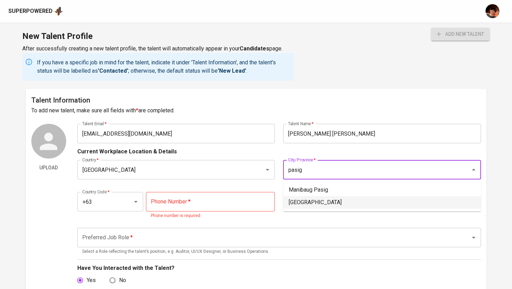
click at [322, 199] on li "[GEOGRAPHIC_DATA]" at bounding box center [382, 202] width 198 height 13
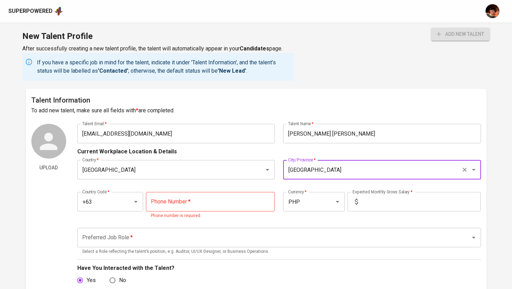
type input "[GEOGRAPHIC_DATA]"
click at [202, 196] on input "tel" at bounding box center [210, 202] width 129 height 20
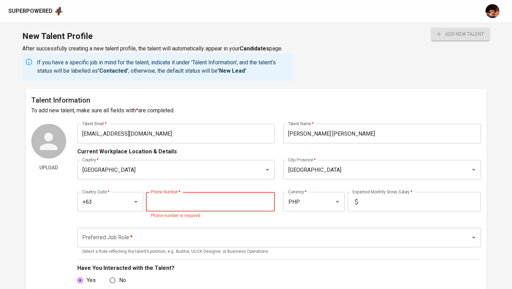
paste input "956-132-8826"
type input "956-132-8826"
click at [382, 208] on input "text" at bounding box center [421, 202] width 120 height 20
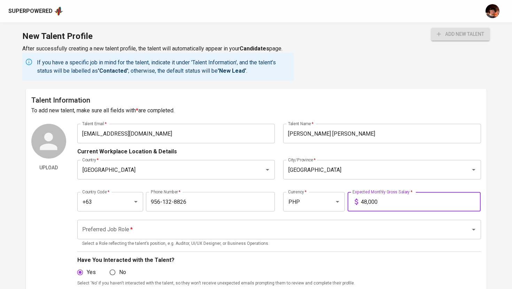
type input "48,000"
click at [431, 28] on button "add new talent" at bounding box center [460, 34] width 59 height 13
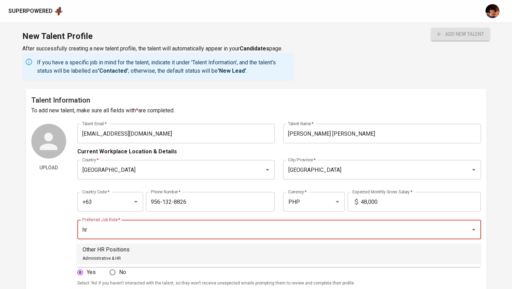
click at [278, 251] on li "Other HR Positions Administrative & HR" at bounding box center [279, 254] width 404 height 21
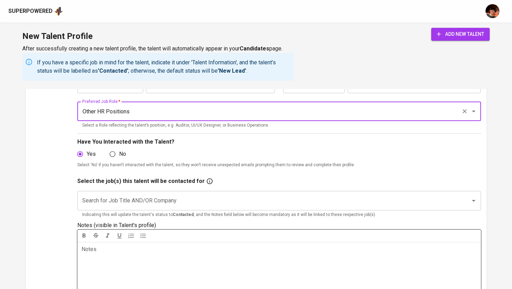
scroll to position [125, 0]
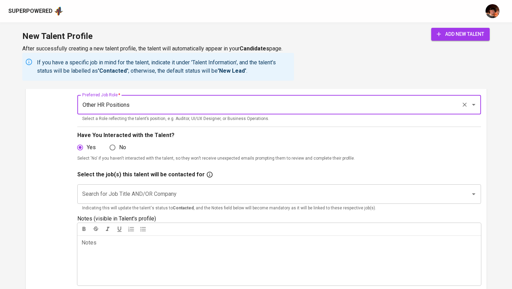
type input "Other HR Positions"
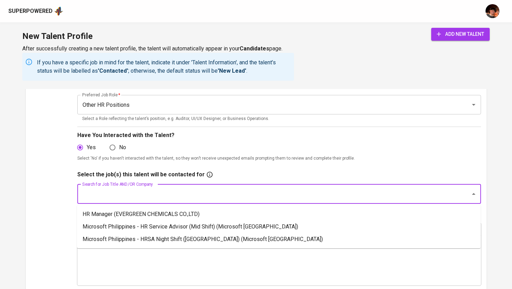
click at [182, 196] on input "Search for Job Title AND/OR Company" at bounding box center [269, 194] width 378 height 13
click at [189, 239] on li "Microsoft Philippines - HRSA Night Shift (Mexico) (Microsoft Philippines)" at bounding box center [279, 239] width 404 height 13
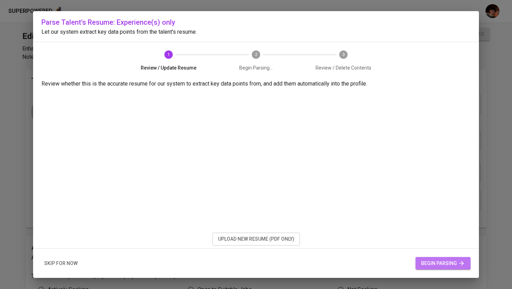
click at [428, 262] on span "begin parsing" at bounding box center [443, 263] width 44 height 9
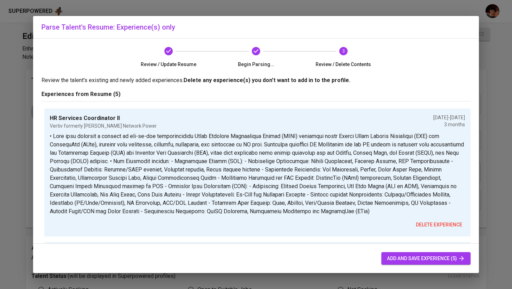
click at [428, 260] on span "add and save experience (5)" at bounding box center [426, 259] width 78 height 9
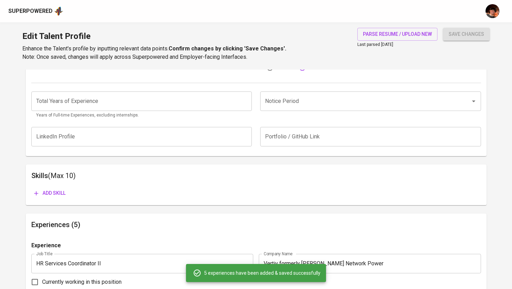
scroll to position [265, 0]
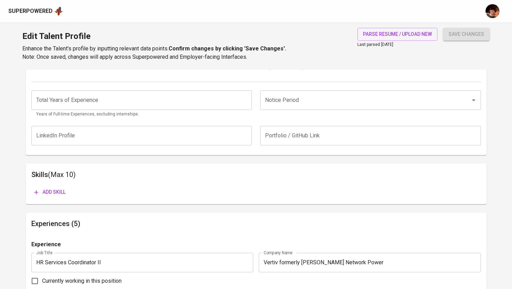
click at [186, 104] on input "number" at bounding box center [141, 101] width 221 height 20
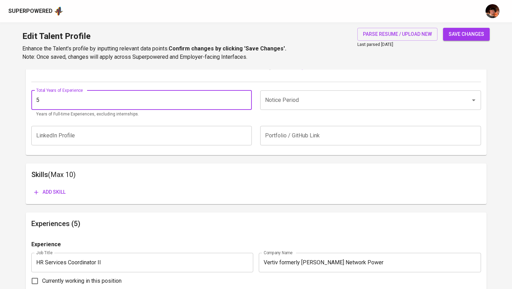
type input "5"
click at [325, 95] on input "Notice Period" at bounding box center [360, 100] width 195 height 13
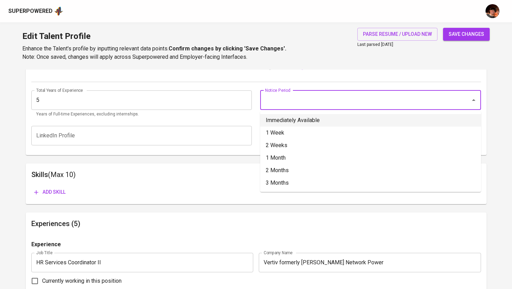
click at [308, 122] on li "Immediately Available" at bounding box center [370, 120] width 221 height 13
type input "Immediately Available"
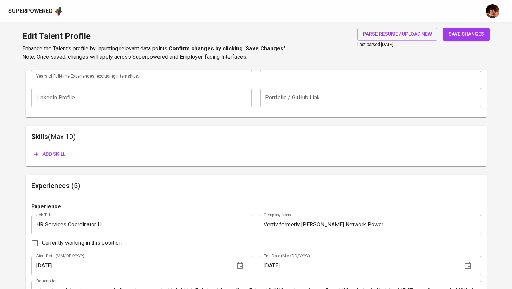
scroll to position [310, 0]
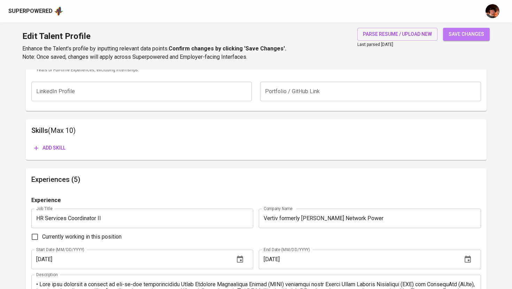
click at [454, 36] on span "save changes" at bounding box center [467, 34] width 36 height 9
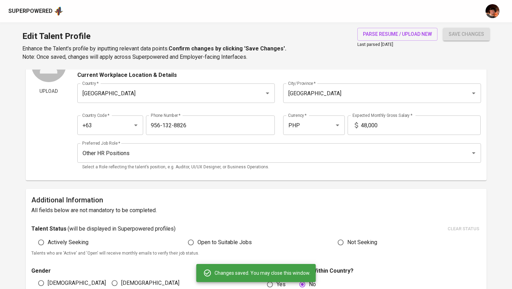
scroll to position [0, 0]
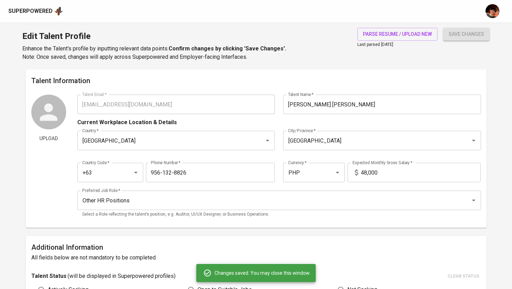
click at [72, 103] on div "Upload Talent Email   * [EMAIL_ADDRESS][DOMAIN_NAME] Talent Email * Talent Name…" at bounding box center [256, 159] width 450 height 128
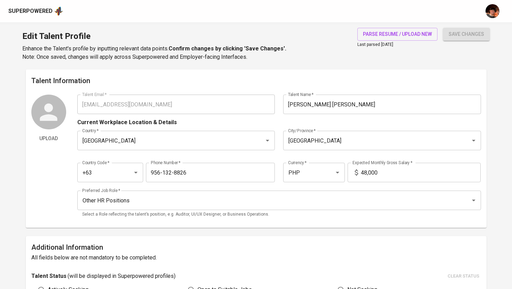
click at [41, 8] on div "Superpowered" at bounding box center [30, 11] width 44 height 8
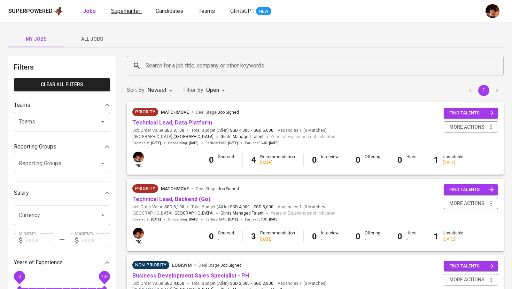
click at [117, 11] on span "Superhunter" at bounding box center [125, 11] width 29 height 7
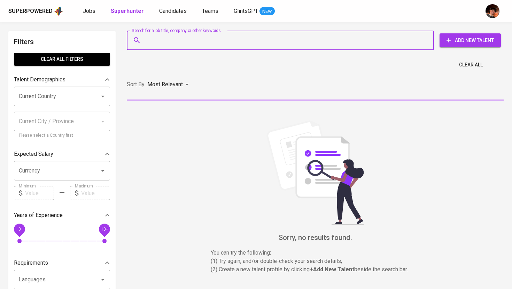
click at [169, 40] on input "Search for a job title, company or other keywords" at bounding box center [282, 40] width 277 height 13
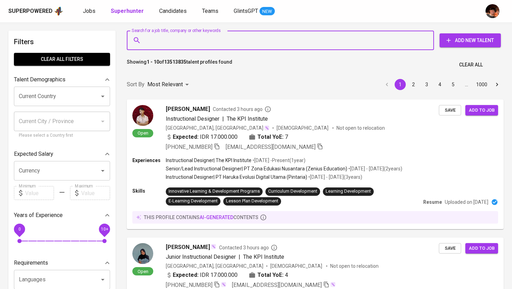
click at [162, 2] on div "Superpowered Jobs Superhunter Candidates Teams GlintsGPT NEW" at bounding box center [256, 11] width 512 height 22
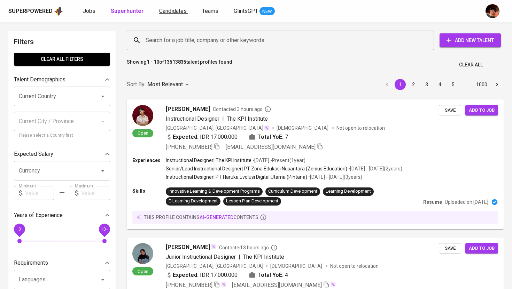
click at [162, 13] on span "Candidates" at bounding box center [173, 11] width 28 height 7
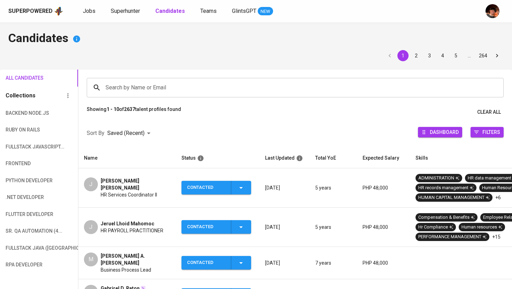
click at [131, 13] on span "Superhunter" at bounding box center [125, 11] width 29 height 7
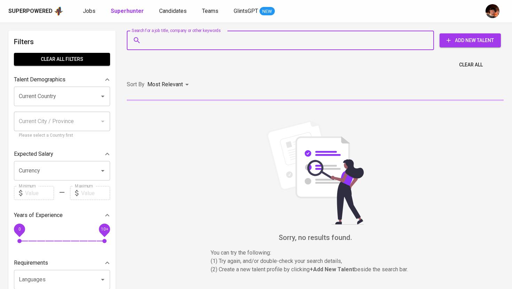
click at [157, 46] on input "Search for a job title, company or other keywords" at bounding box center [282, 40] width 277 height 13
paste input "[EMAIL_ADDRESS][DOMAIN_NAME]"
type input "[EMAIL_ADDRESS][DOMAIN_NAME]"
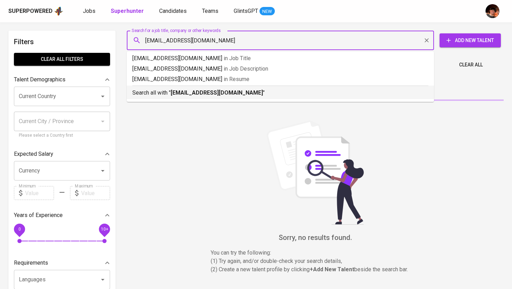
click at [164, 87] on div "Search all with " [EMAIL_ADDRESS][DOMAIN_NAME] "" at bounding box center [280, 91] width 296 height 11
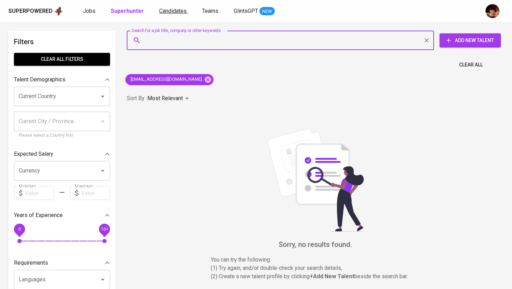
click at [163, 11] on span "Candidates" at bounding box center [173, 11] width 28 height 7
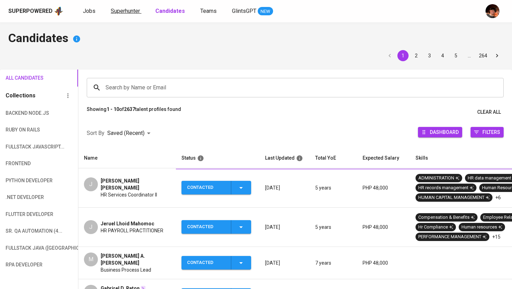
click at [132, 13] on span "Superhunter" at bounding box center [125, 11] width 29 height 7
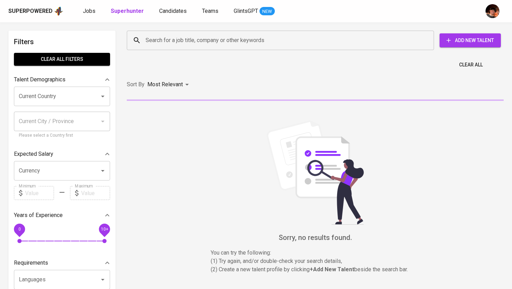
click at [184, 34] on input "Search for a job title, company or other keywords" at bounding box center [282, 40] width 277 height 13
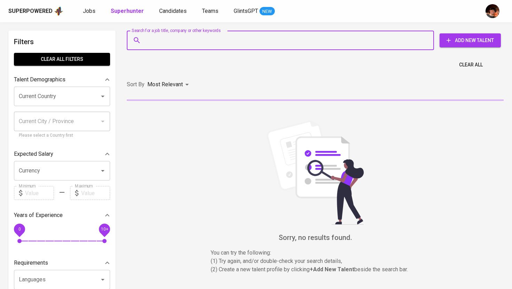
paste input "[EMAIL_ADDRESS][DOMAIN_NAME]"
type input "[EMAIL_ADDRESS][DOMAIN_NAME]"
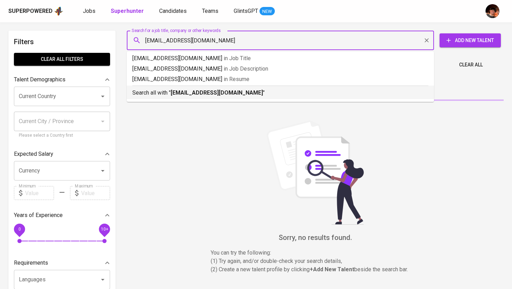
click at [186, 93] on b "[EMAIL_ADDRESS][DOMAIN_NAME]" at bounding box center [217, 92] width 92 height 7
